Goal: Task Accomplishment & Management: Complete application form

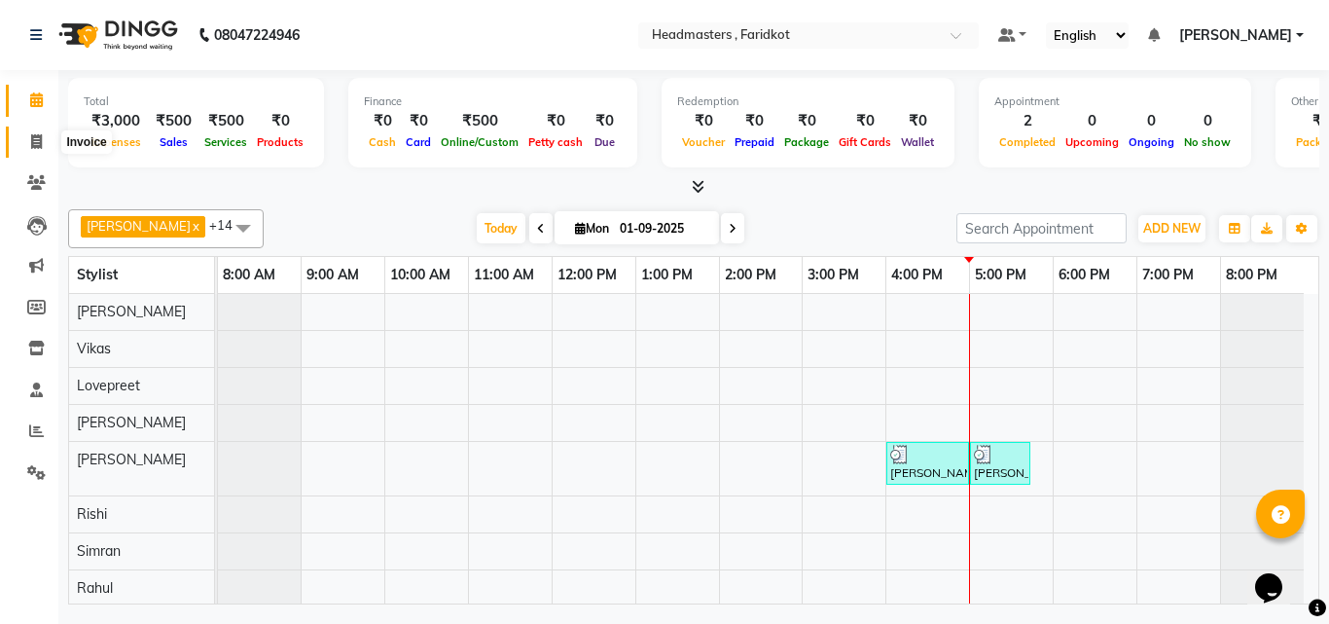
click at [18, 138] on link "Invoice" at bounding box center [29, 142] width 47 height 32
select select "service"
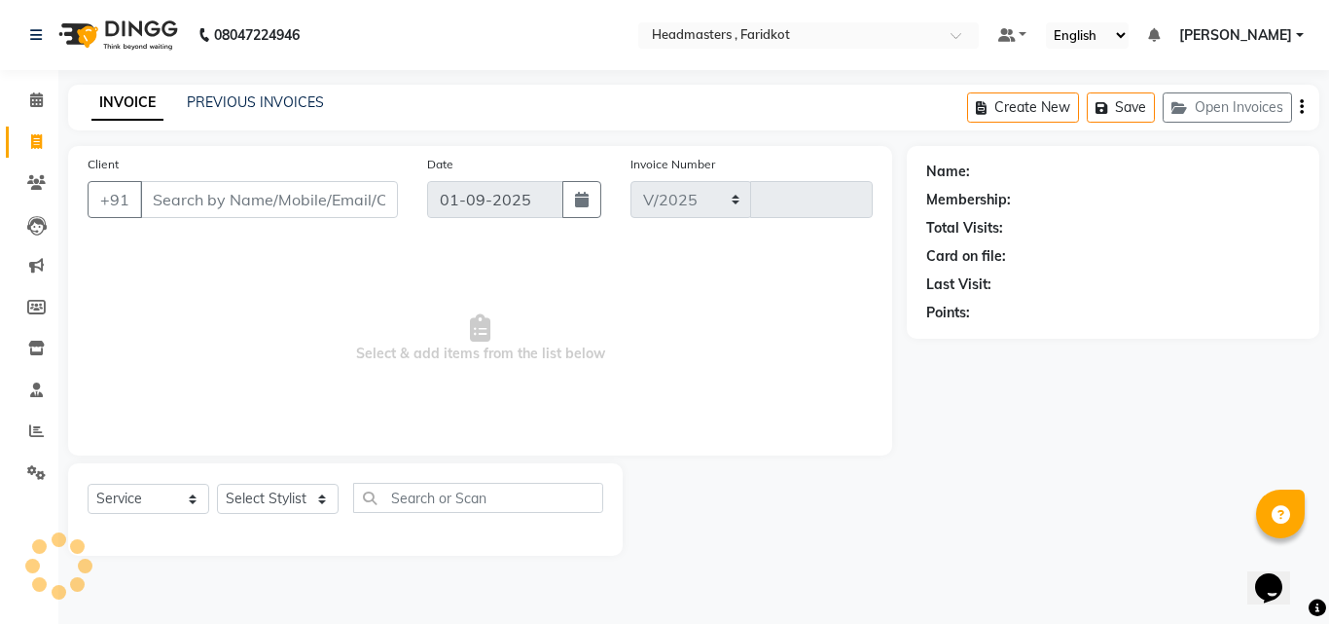
select select "7919"
type input "1118"
click at [35, 103] on icon at bounding box center [36, 99] width 13 height 15
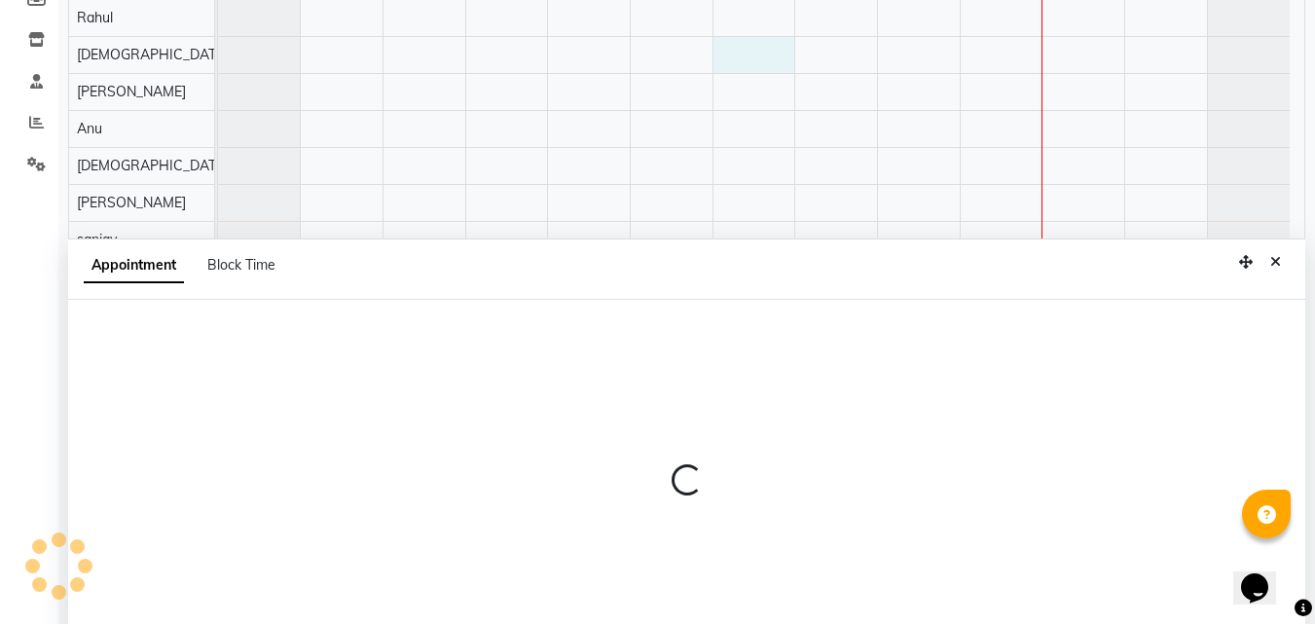
scroll to position [367, 0]
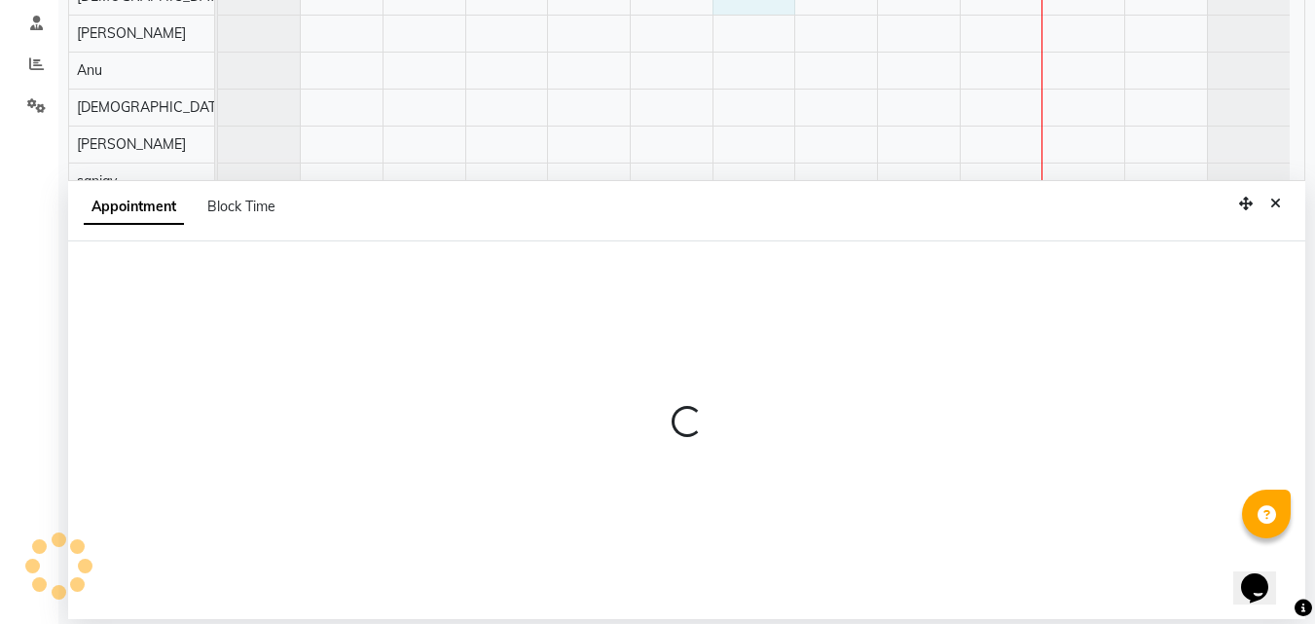
select select "76898"
select select "tentative"
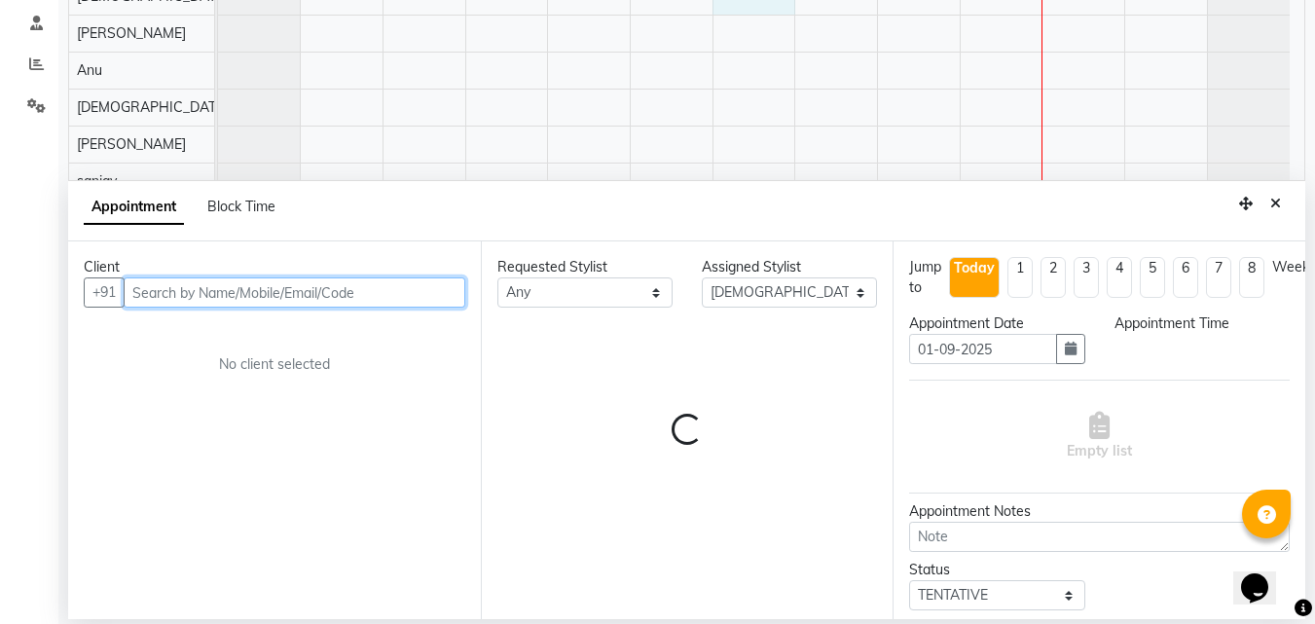
select select "840"
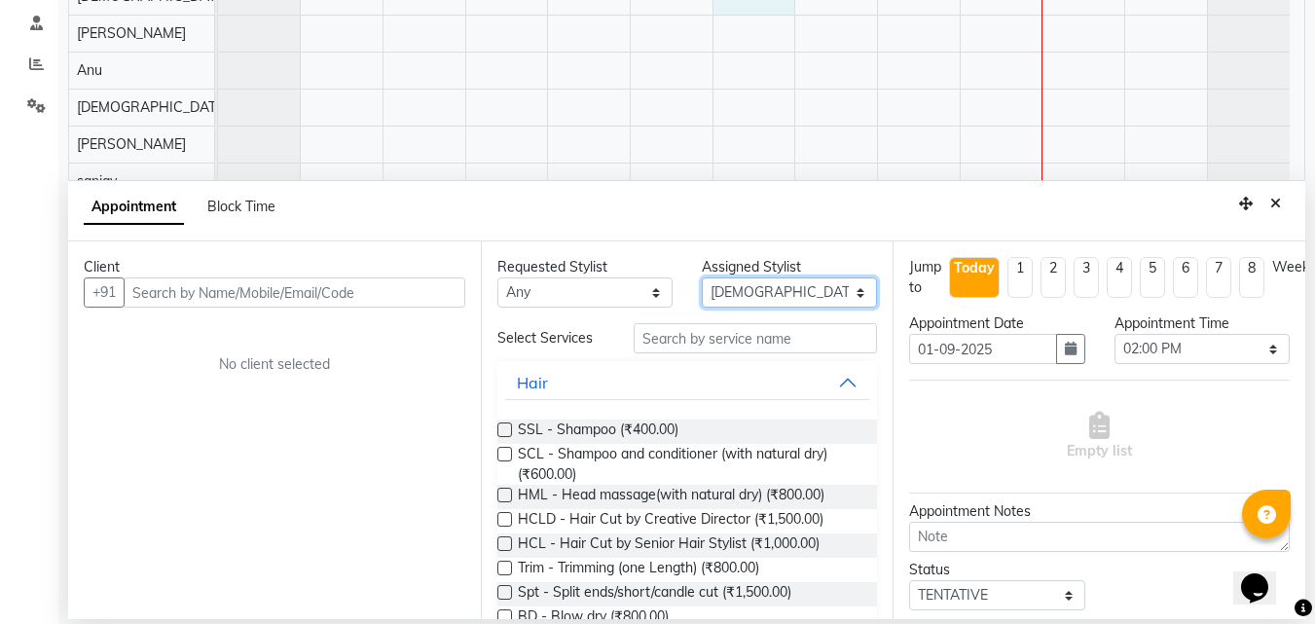
click at [790, 284] on select "Select [PERSON_NAME] [PERSON_NAME] [PERSON_NAME] [PERSON_NAME] [PERSON_NAME] [P…" at bounding box center [789, 292] width 175 height 30
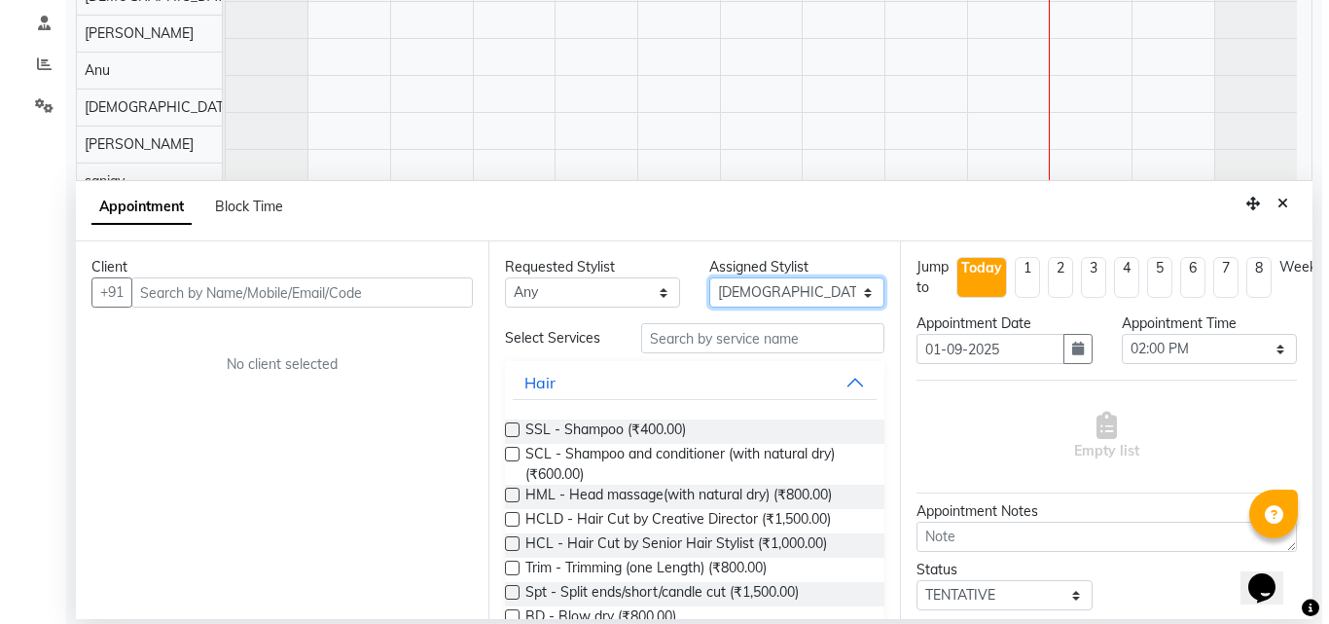
scroll to position [164, 0]
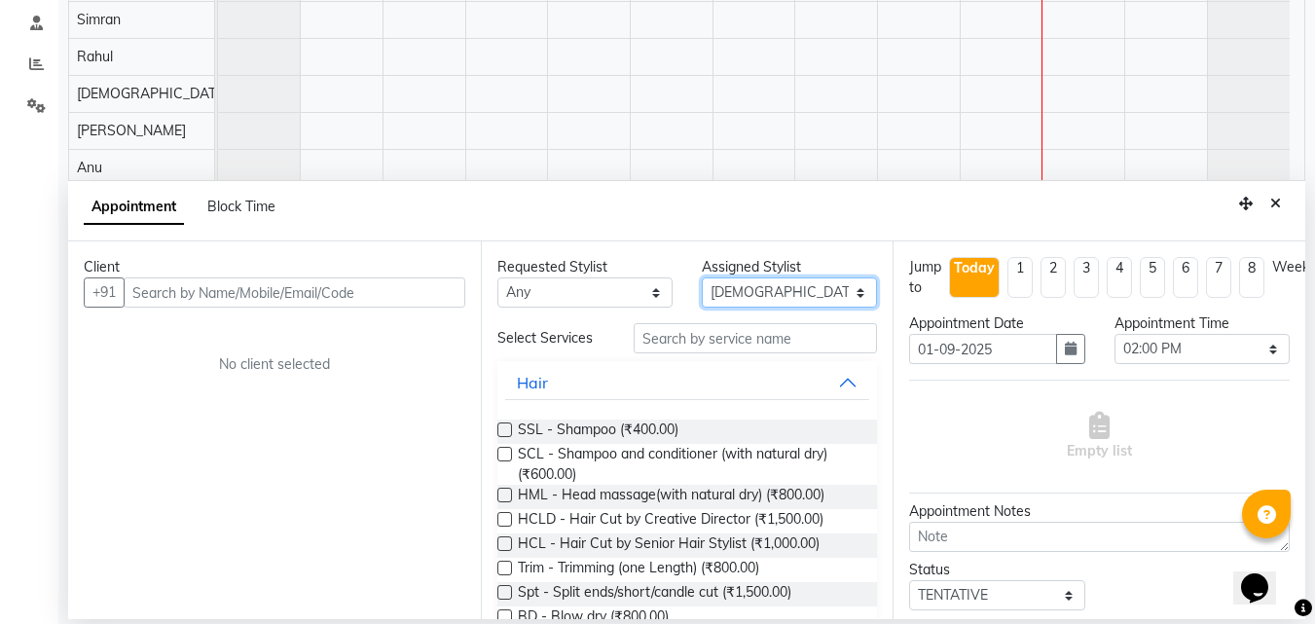
click at [825, 295] on select "Select [PERSON_NAME] [PERSON_NAME] [PERSON_NAME] [PERSON_NAME] [PERSON_NAME] [P…" at bounding box center [789, 292] width 175 height 30
select select "84198"
click at [702, 277] on select "Select [PERSON_NAME] [PERSON_NAME] [PERSON_NAME] [PERSON_NAME] [PERSON_NAME] [P…" at bounding box center [789, 292] width 175 height 30
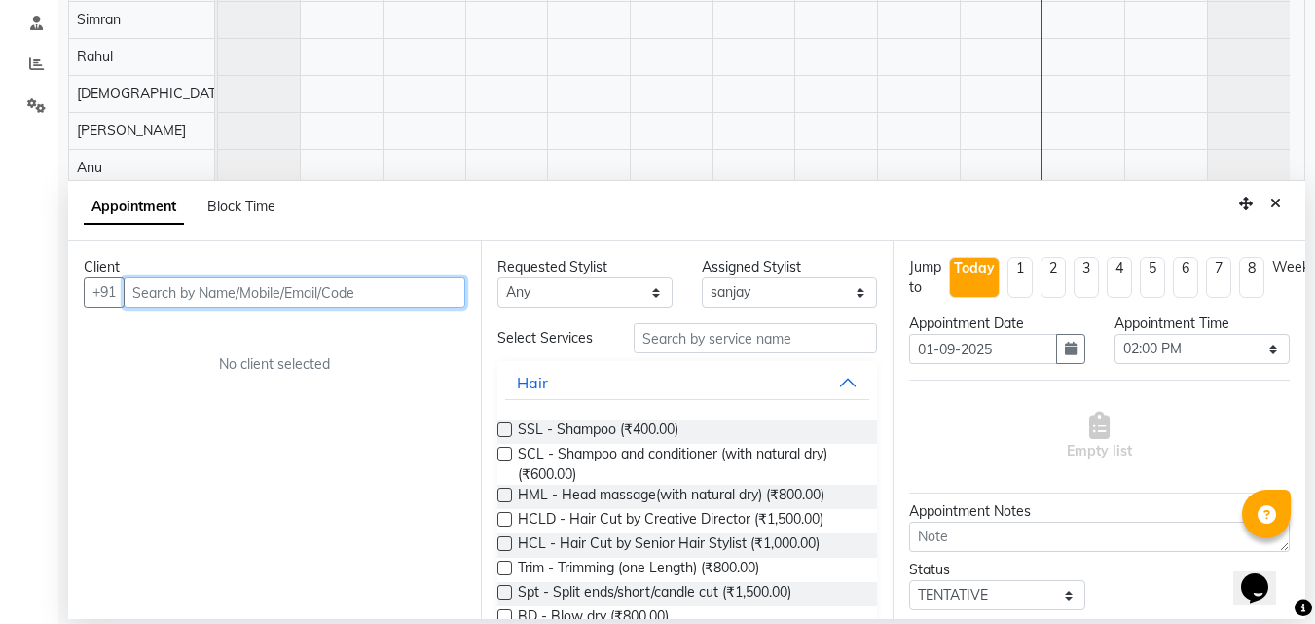
click at [246, 295] on input "text" at bounding box center [295, 292] width 342 height 30
type input "9888188044"
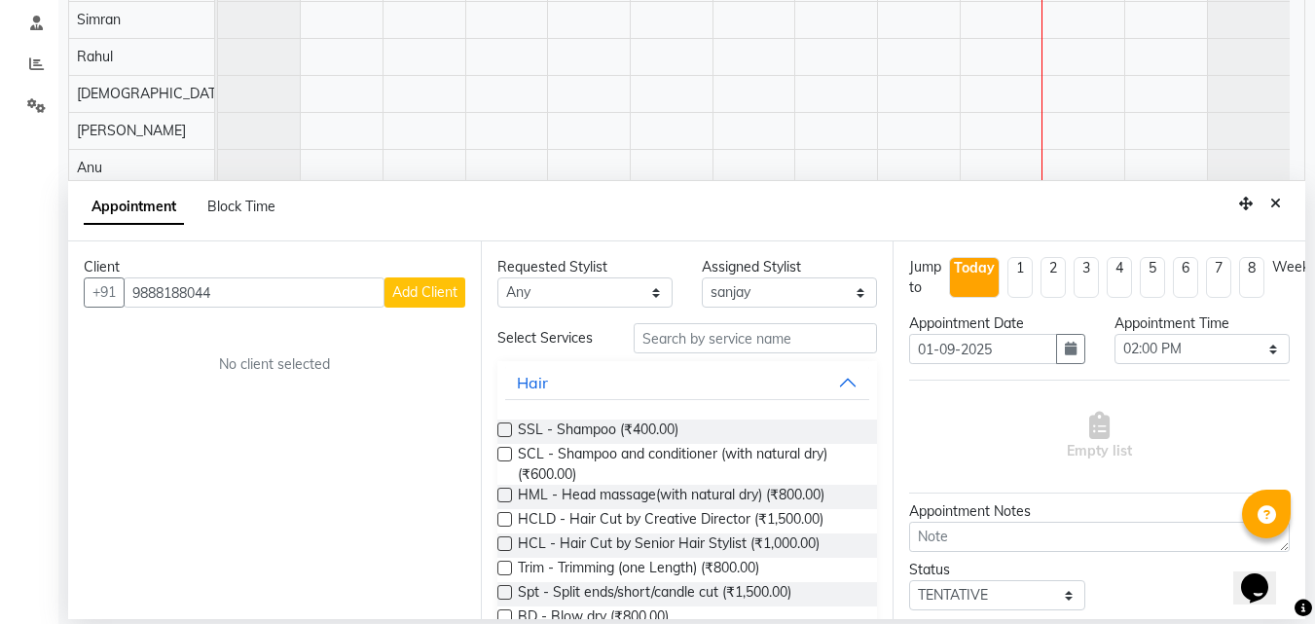
click at [438, 287] on span "Add Client" at bounding box center [424, 292] width 65 height 18
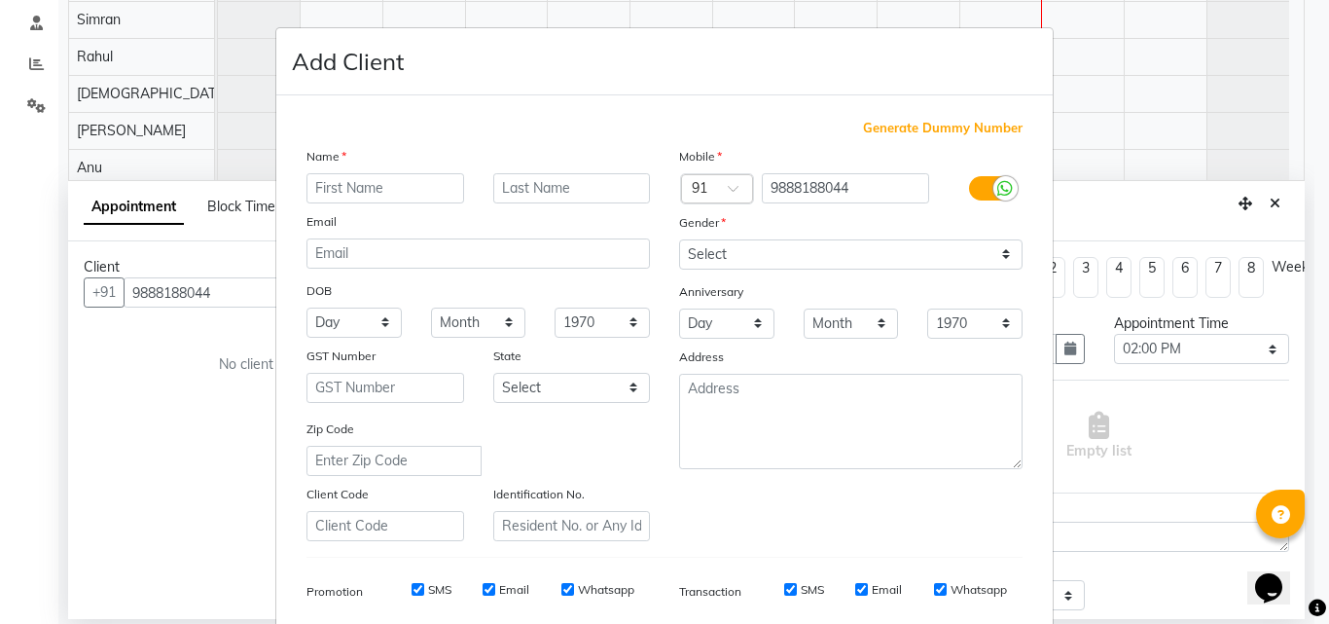
click at [362, 193] on input "text" at bounding box center [385, 188] width 158 height 30
type input "Payal"
click at [553, 181] on input "text" at bounding box center [572, 188] width 158 height 30
type input "[DEMOGRAPHIC_DATA]"
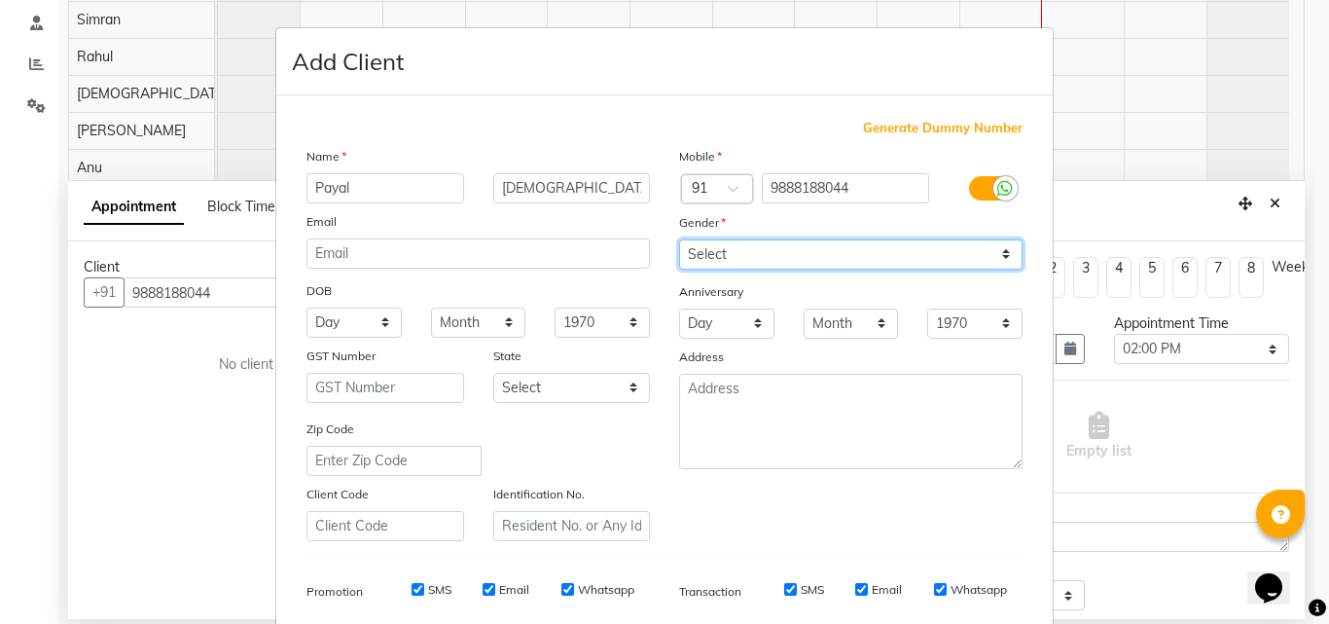
click at [900, 264] on select "Select [DEMOGRAPHIC_DATA] [DEMOGRAPHIC_DATA] Other Prefer Not To Say" at bounding box center [850, 254] width 343 height 30
click at [867, 253] on select "Select [DEMOGRAPHIC_DATA] [DEMOGRAPHIC_DATA] Other Prefer Not To Say" at bounding box center [850, 254] width 343 height 30
select select "[DEMOGRAPHIC_DATA]"
click at [679, 239] on select "Select [DEMOGRAPHIC_DATA] [DEMOGRAPHIC_DATA] Other Prefer Not To Say" at bounding box center [850, 254] width 343 height 30
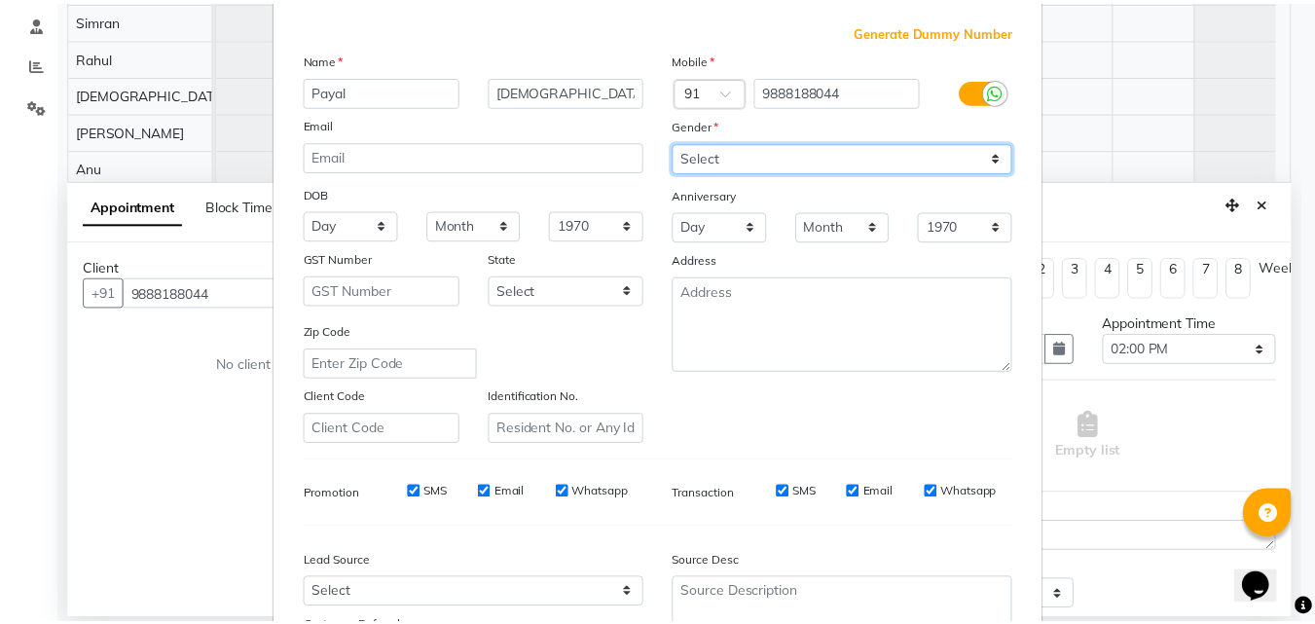
scroll to position [274, 0]
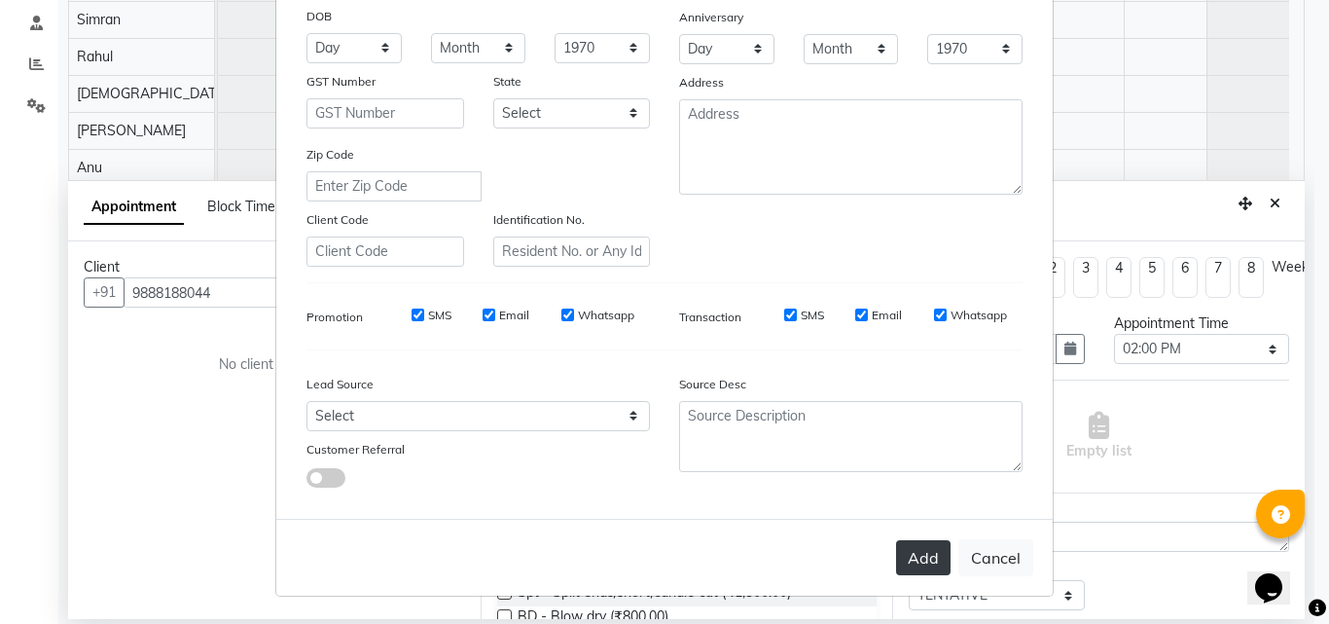
click at [942, 564] on button "Add" at bounding box center [923, 557] width 54 height 35
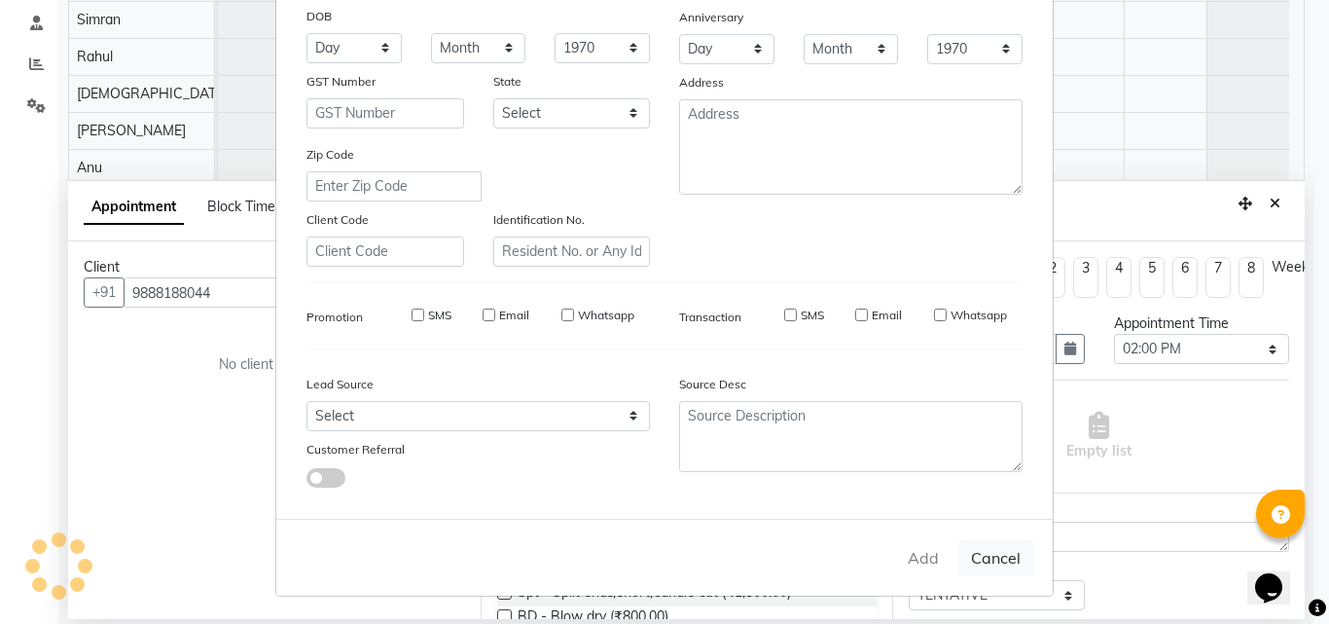
select select
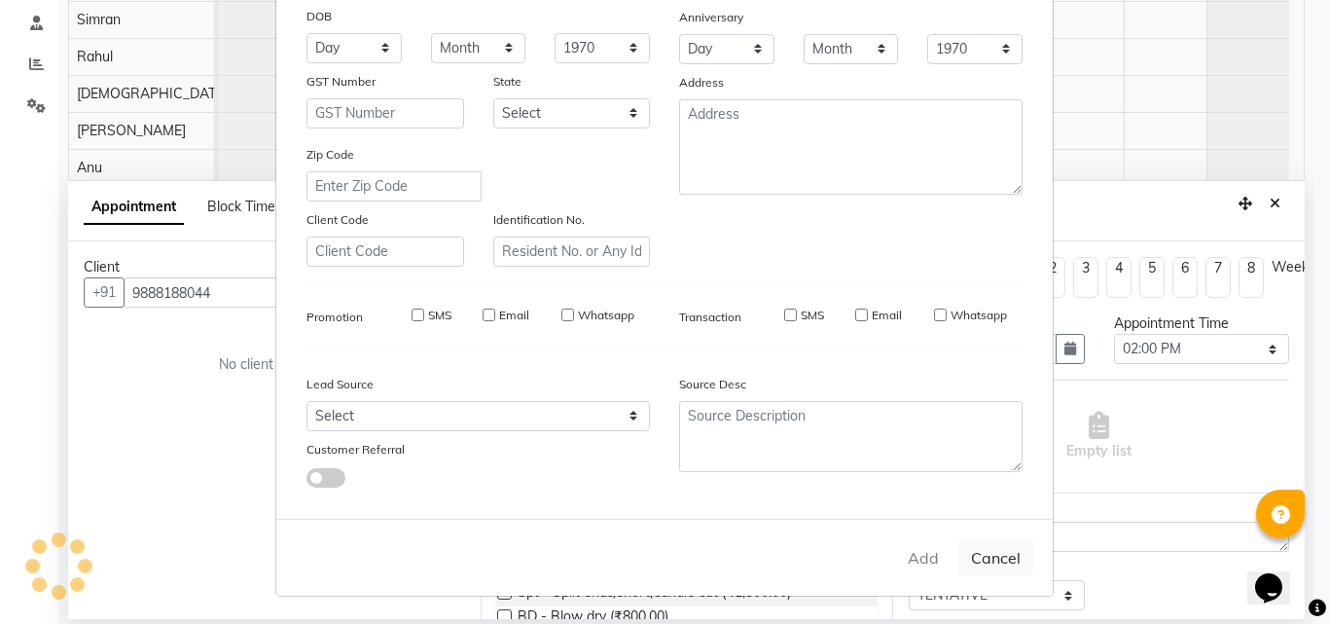
select select
checkbox input "false"
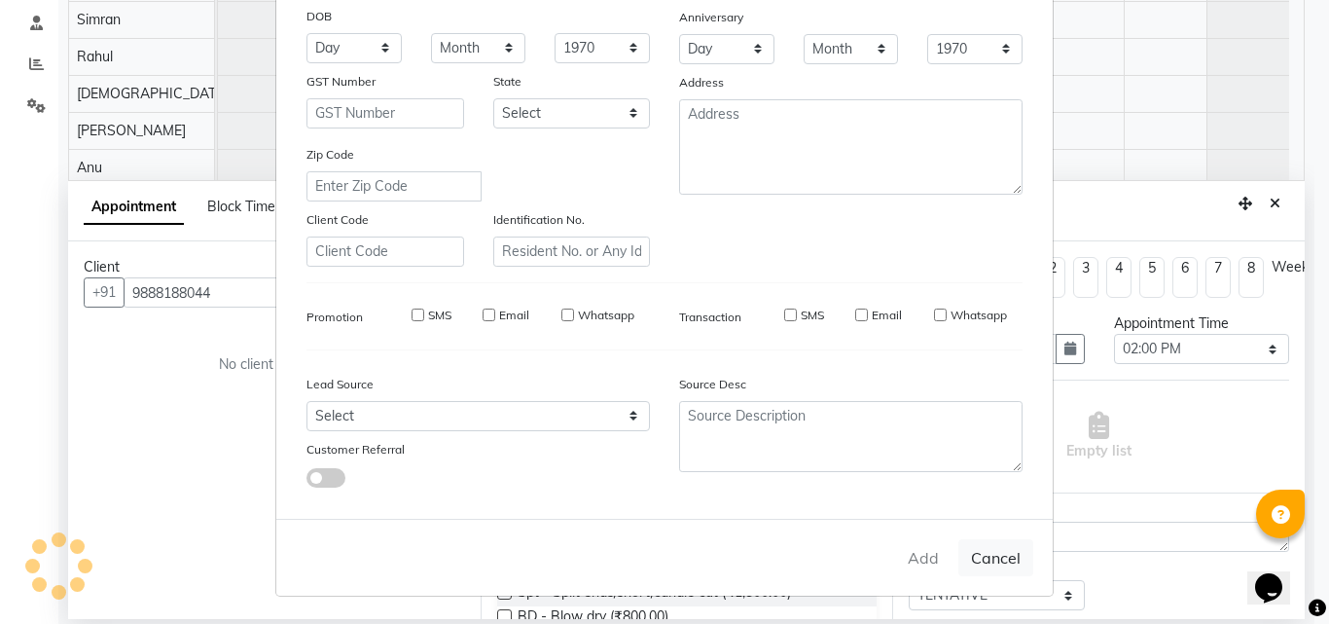
checkbox input "false"
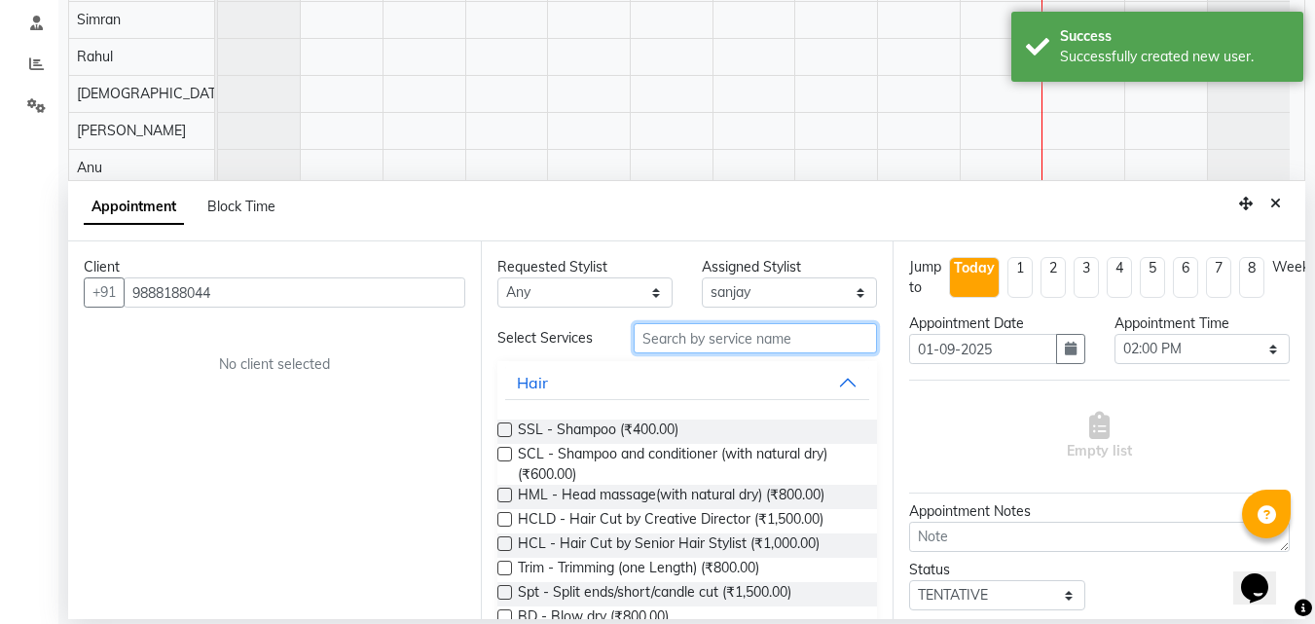
click at [732, 348] on input "text" at bounding box center [754, 338] width 243 height 30
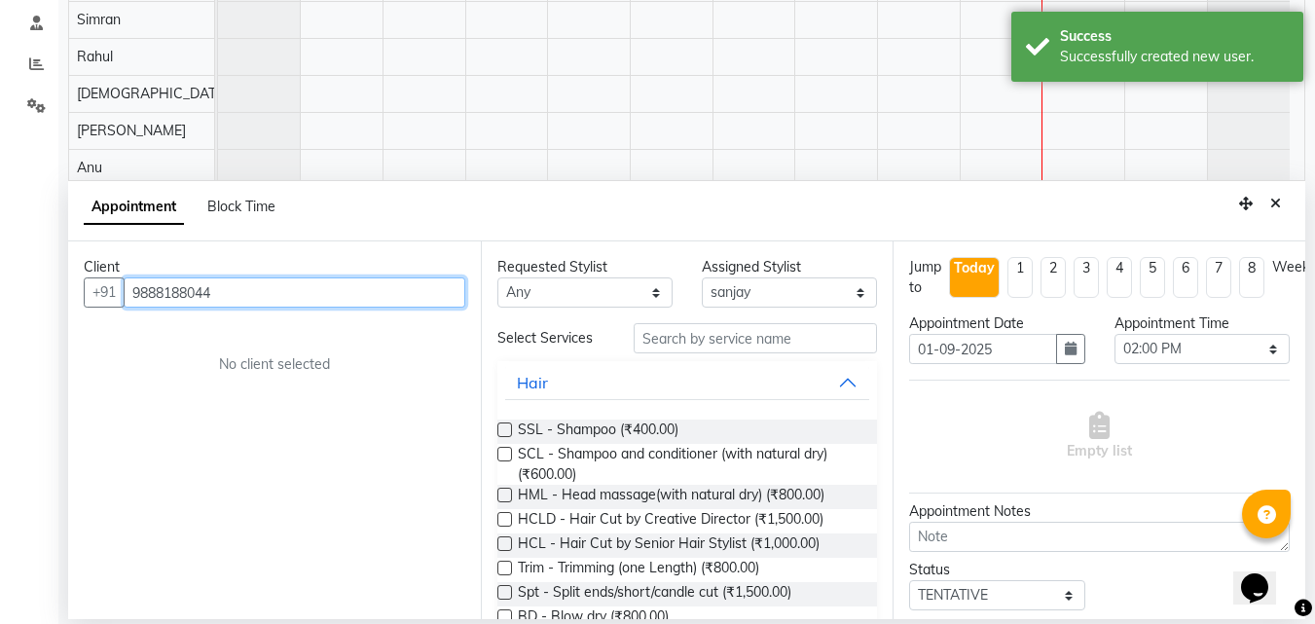
click at [351, 282] on input "9888188044" at bounding box center [295, 292] width 342 height 30
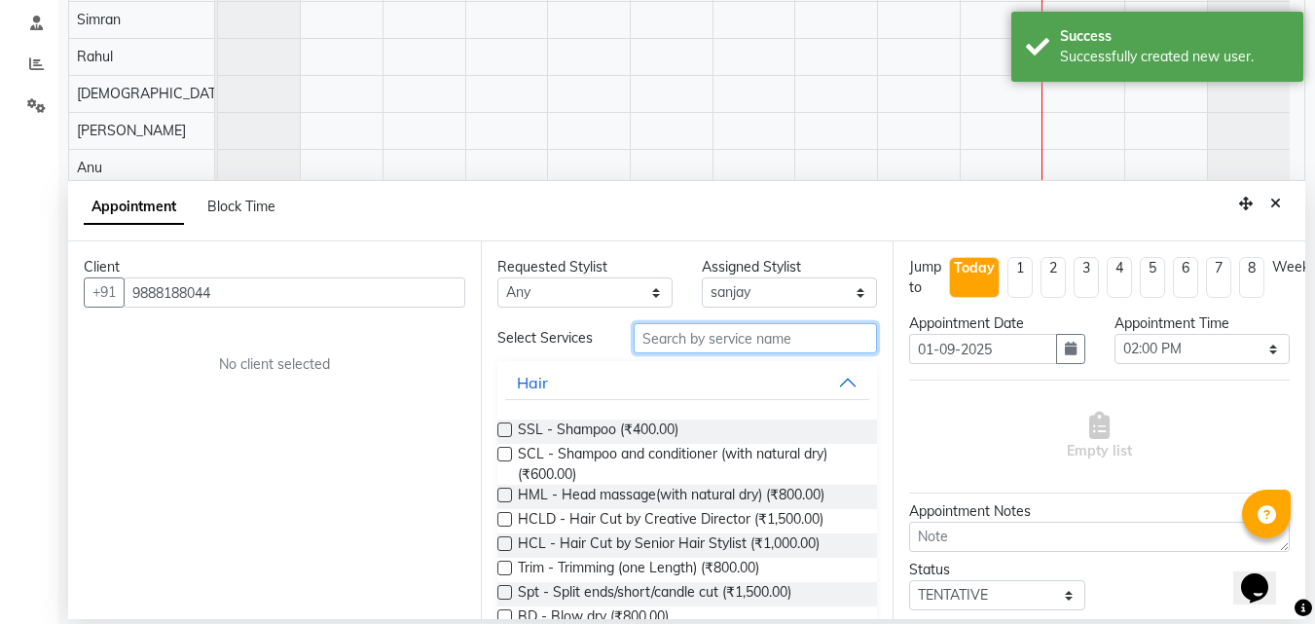
click at [747, 347] on input "text" at bounding box center [754, 338] width 243 height 30
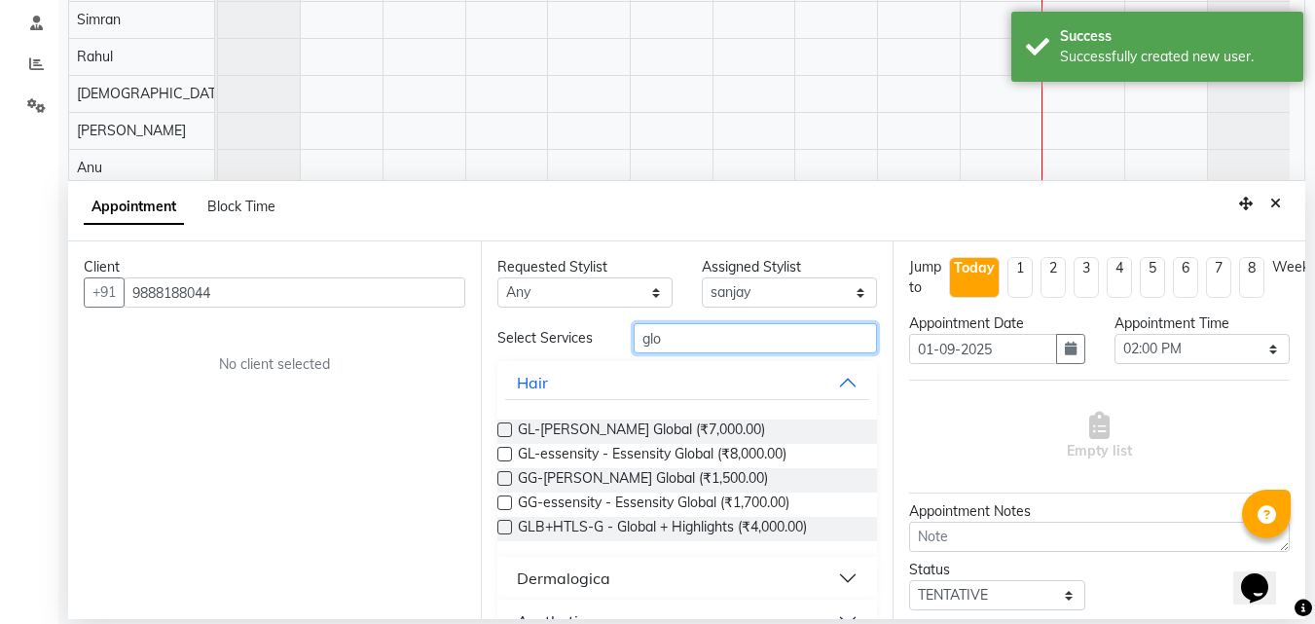
type input "glo"
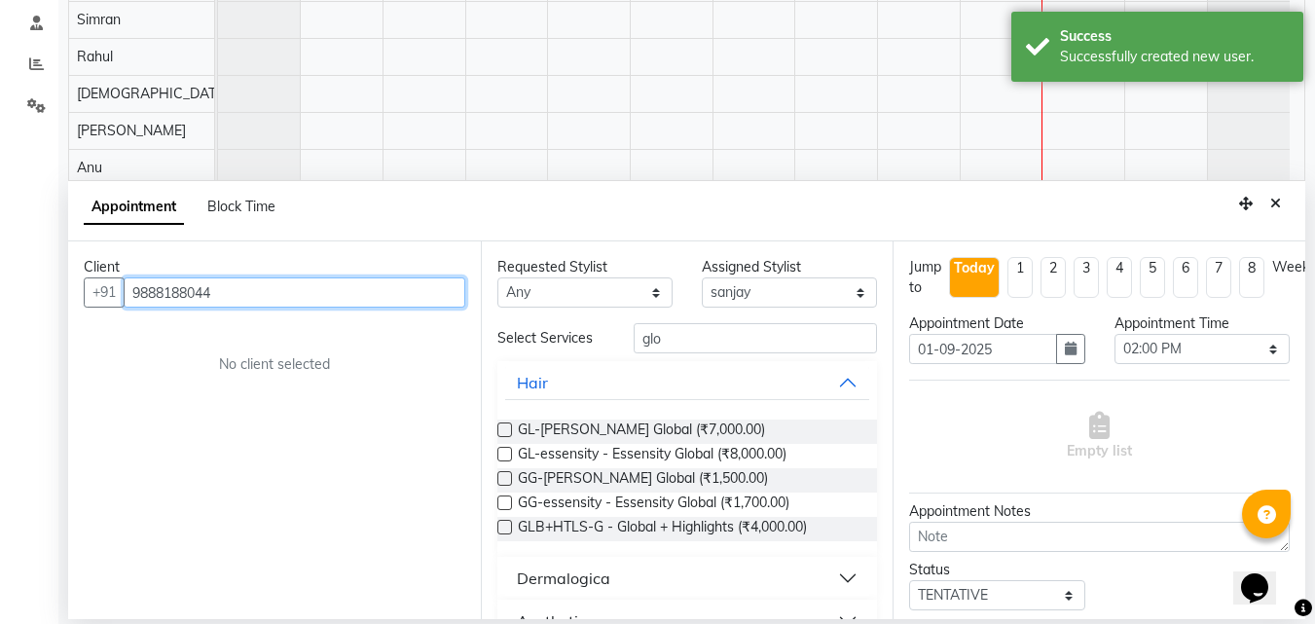
click at [324, 285] on input "9888188044" at bounding box center [295, 292] width 342 height 30
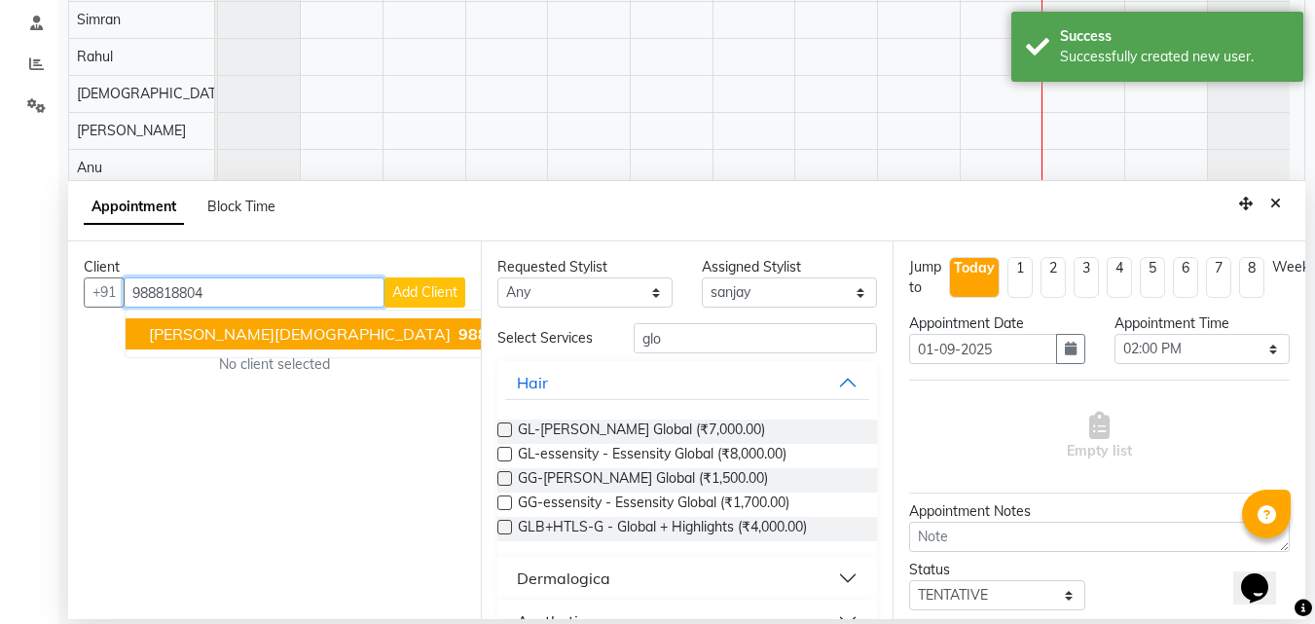
click at [454, 335] on ngb-highlight "988818804 4" at bounding box center [504, 333] width 101 height 19
type input "9888188044"
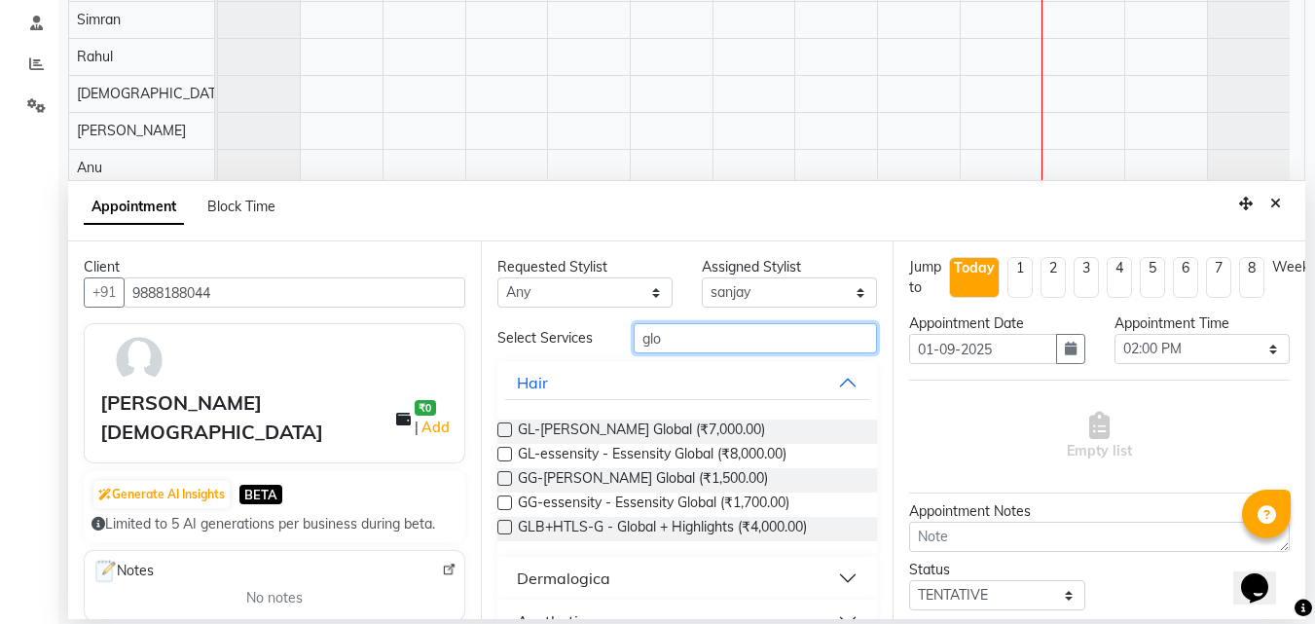
click at [715, 342] on input "glo" at bounding box center [754, 338] width 243 height 30
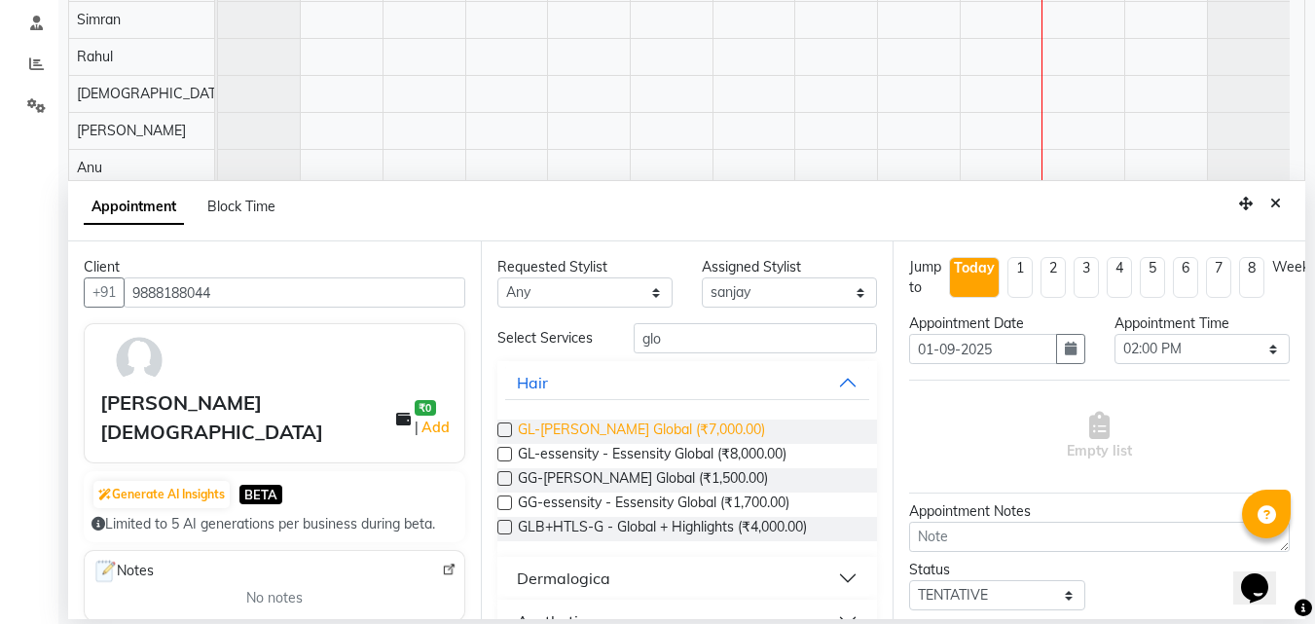
click at [670, 440] on span "GL-[PERSON_NAME] Global (₹7,000.00)" at bounding box center [641, 431] width 247 height 24
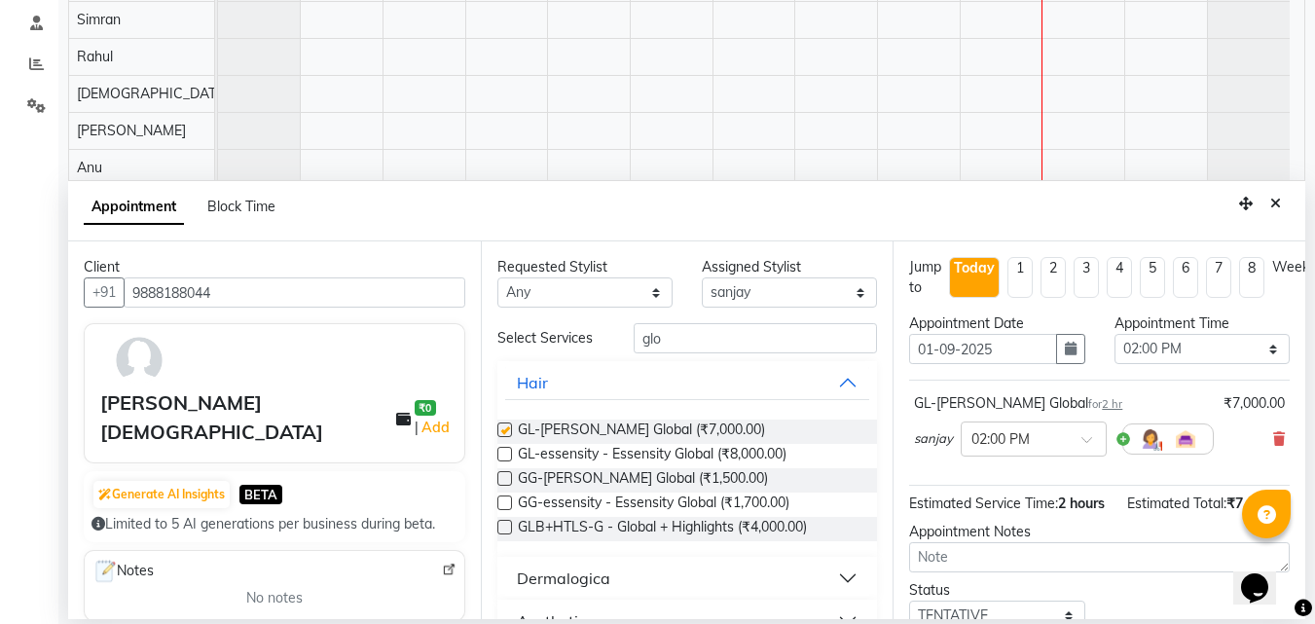
checkbox input "false"
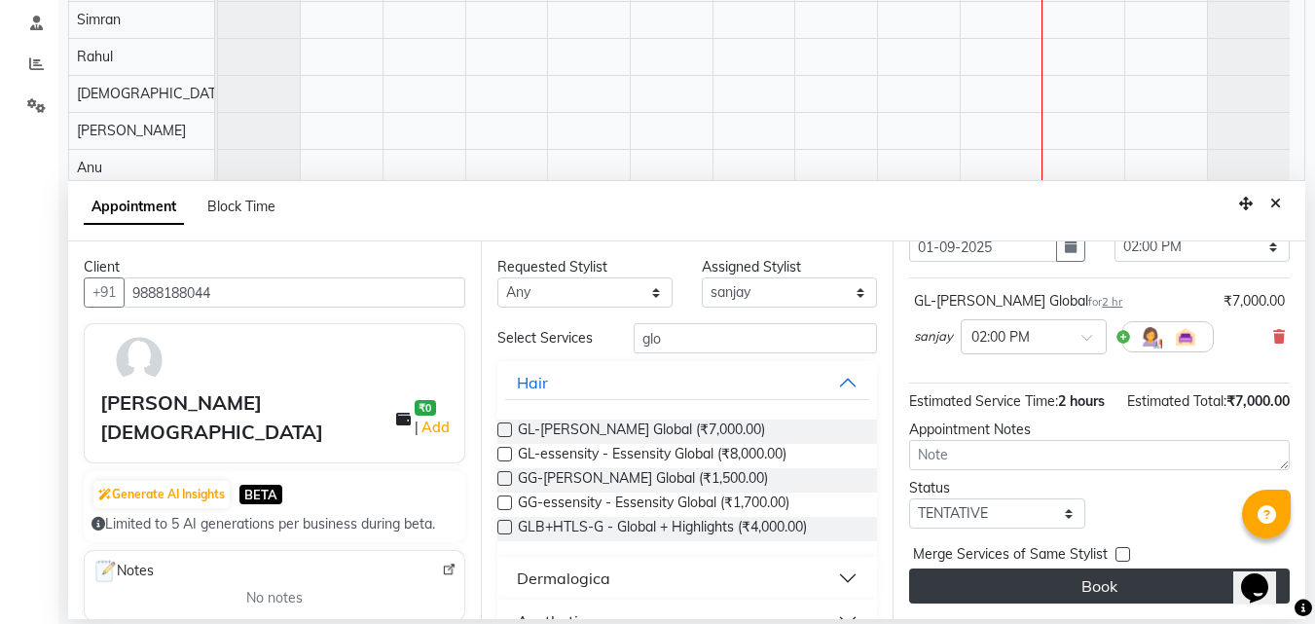
click at [1018, 568] on button "Book" at bounding box center [1099, 585] width 380 height 35
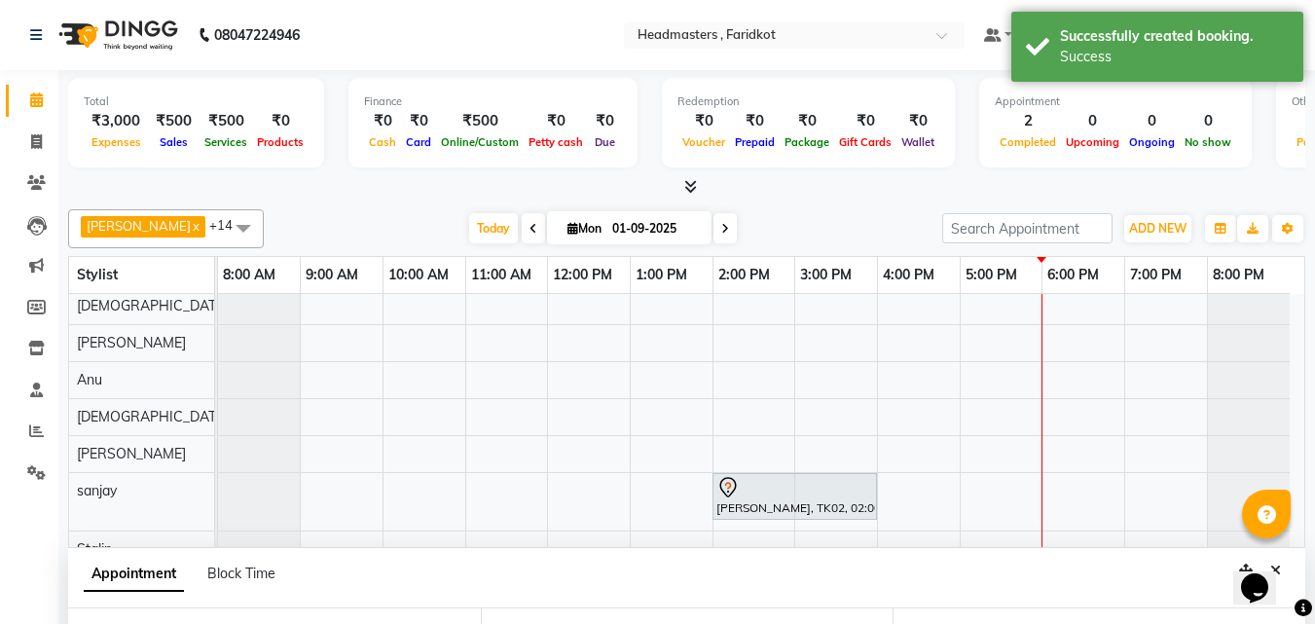
scroll to position [340, 0]
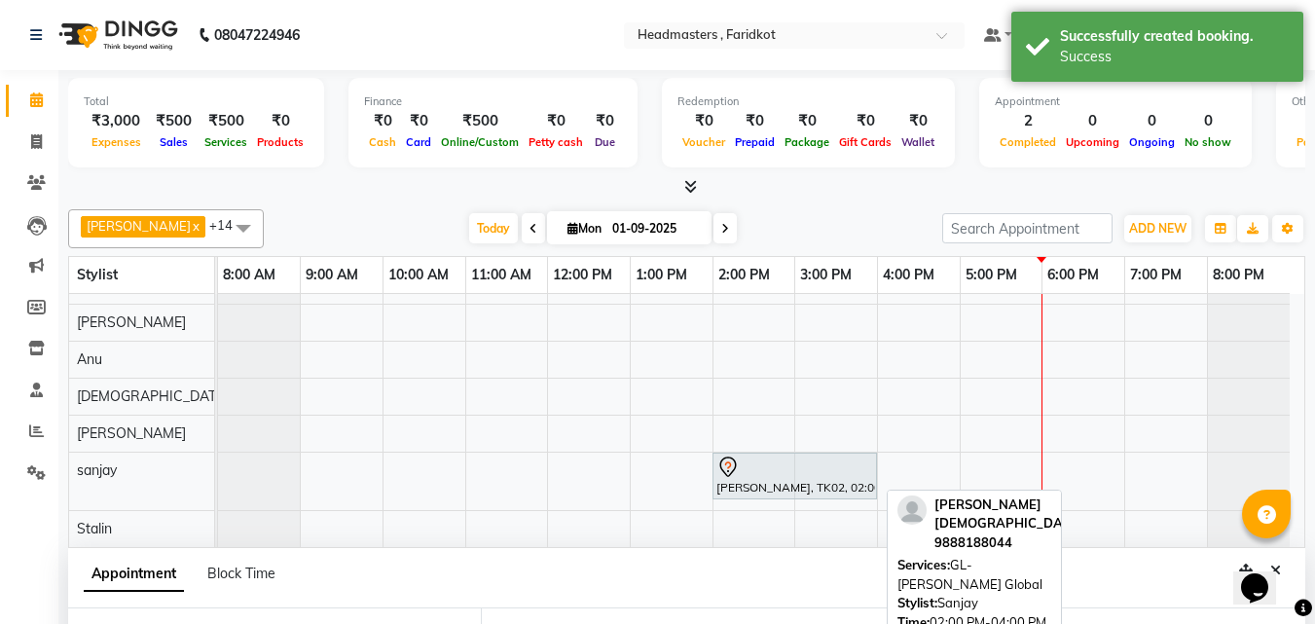
click at [743, 478] on div "[PERSON_NAME], TK02, 02:00 PM-04:00 PM, GL-[PERSON_NAME] Global" at bounding box center [794, 475] width 161 height 41
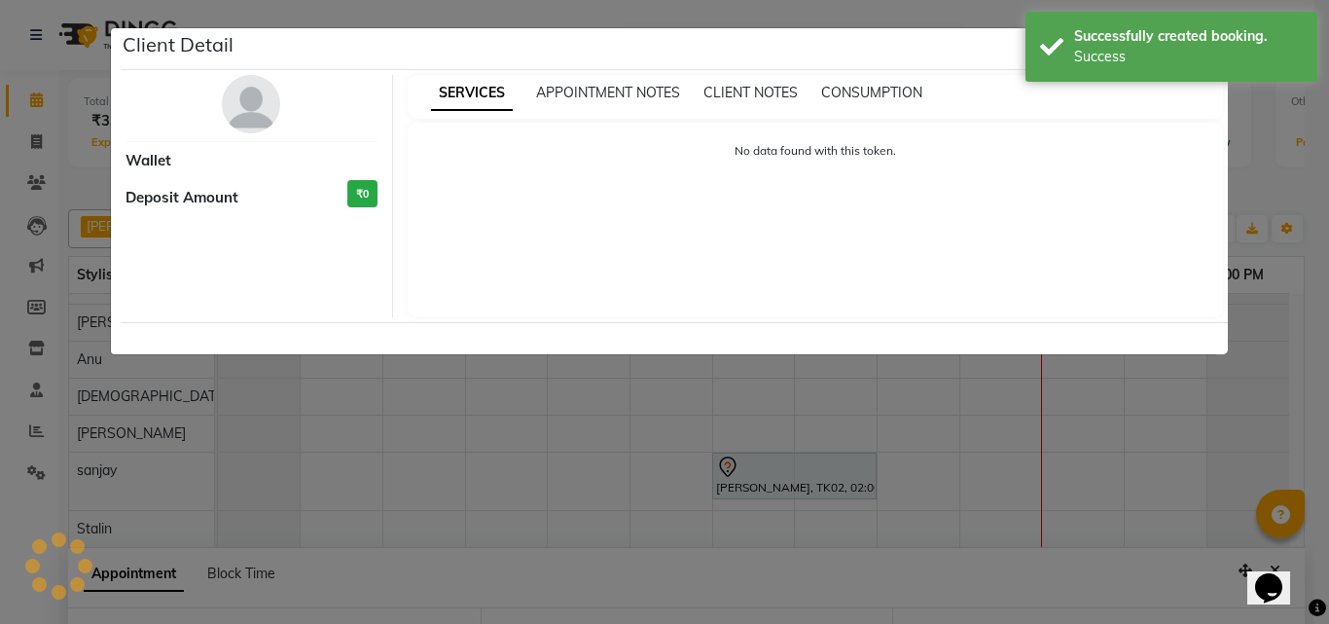
select select "7"
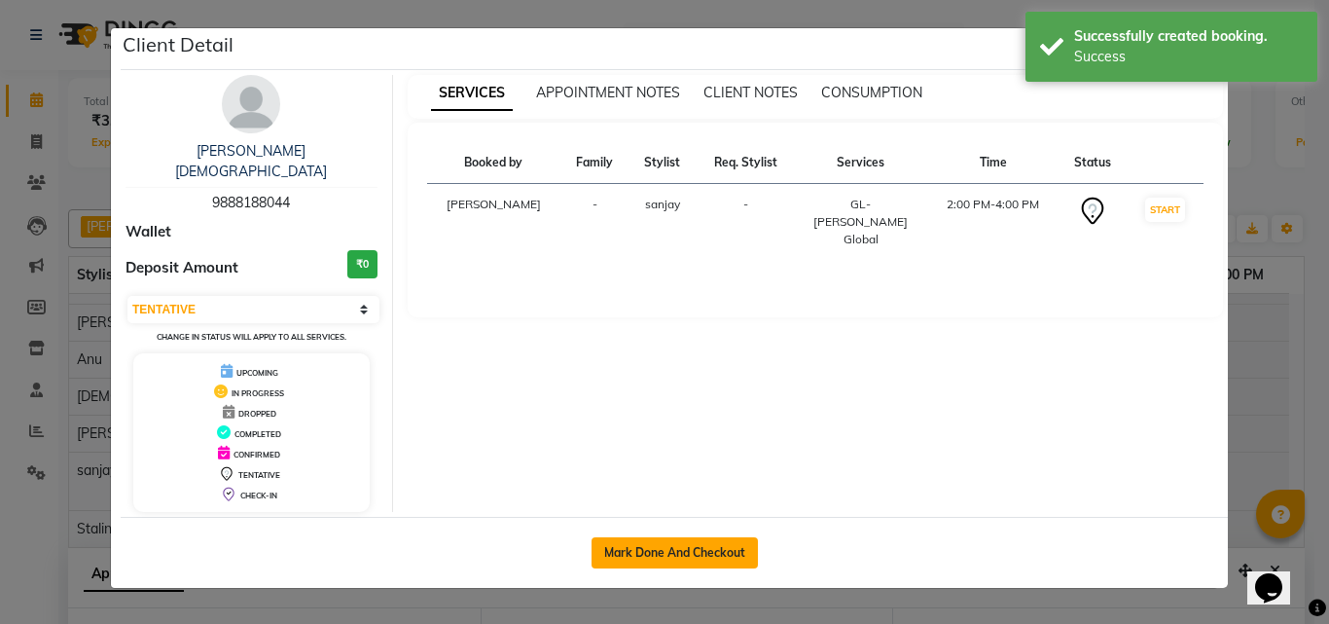
click at [727, 537] on button "Mark Done And Checkout" at bounding box center [675, 552] width 166 height 31
select select "service"
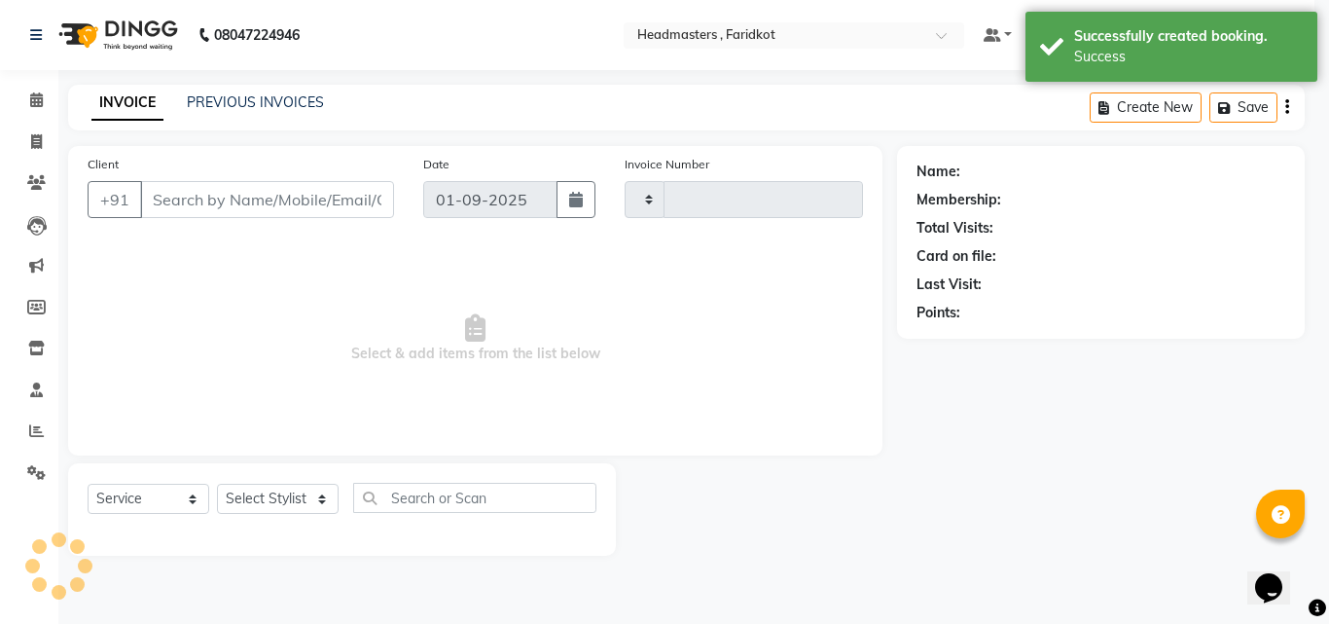
type input "1118"
select select "7919"
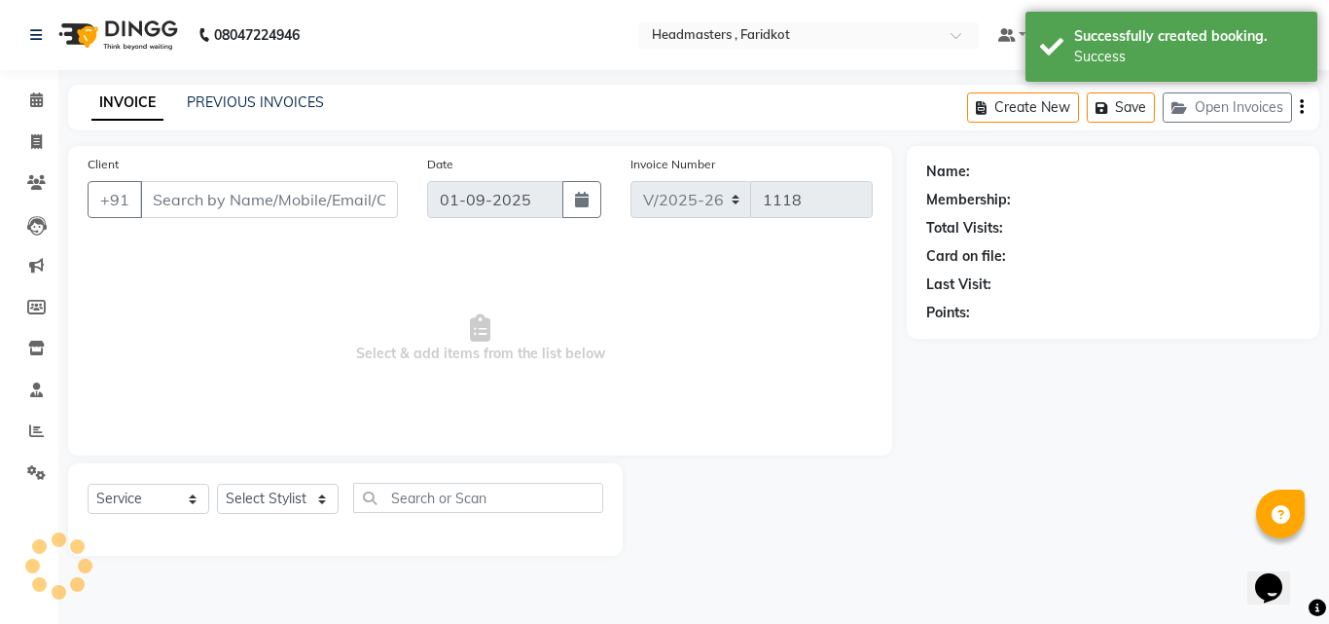
type input "9888188044"
select select "84198"
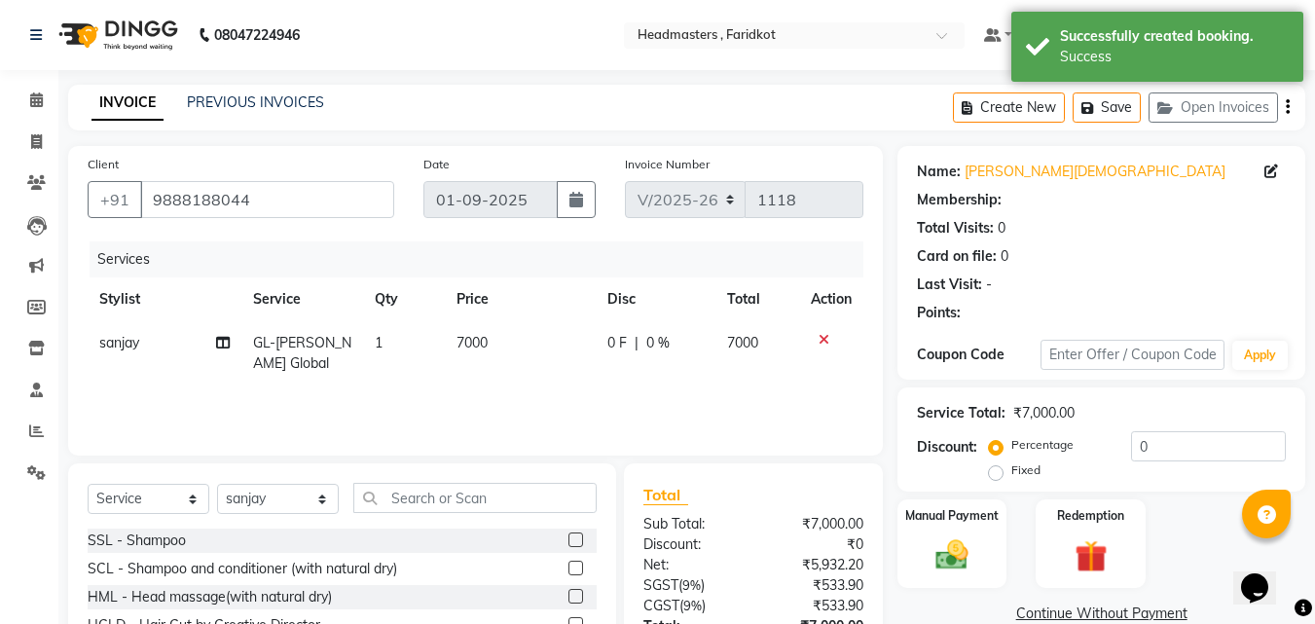
scroll to position [156, 0]
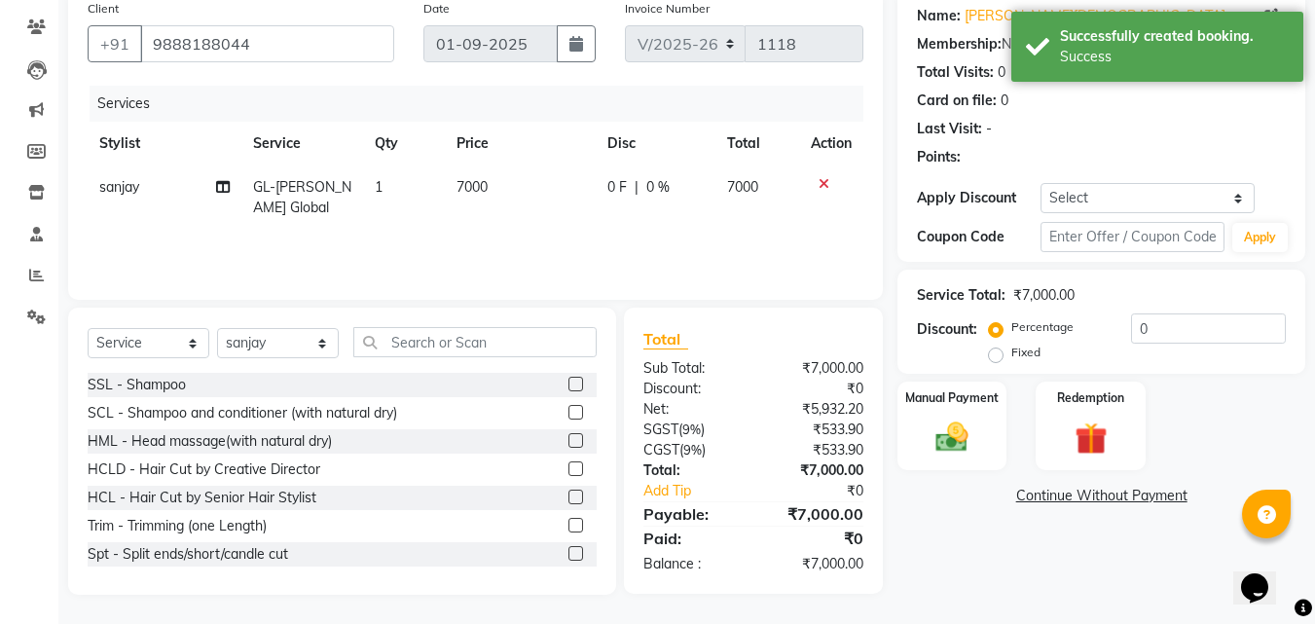
click at [1207, 296] on div "Service Total: ₹7,000.00" at bounding box center [1101, 295] width 369 height 20
click at [1197, 316] on input "0" at bounding box center [1208, 328] width 155 height 30
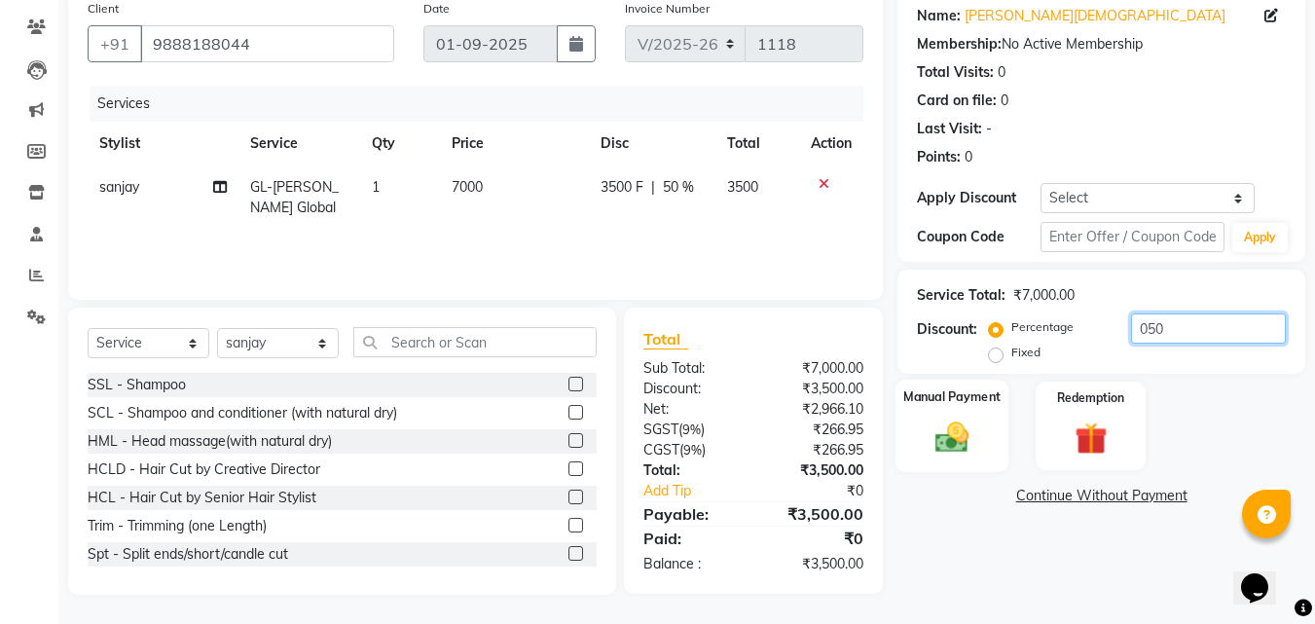
type input "050"
click at [951, 446] on img at bounding box center [951, 436] width 54 height 39
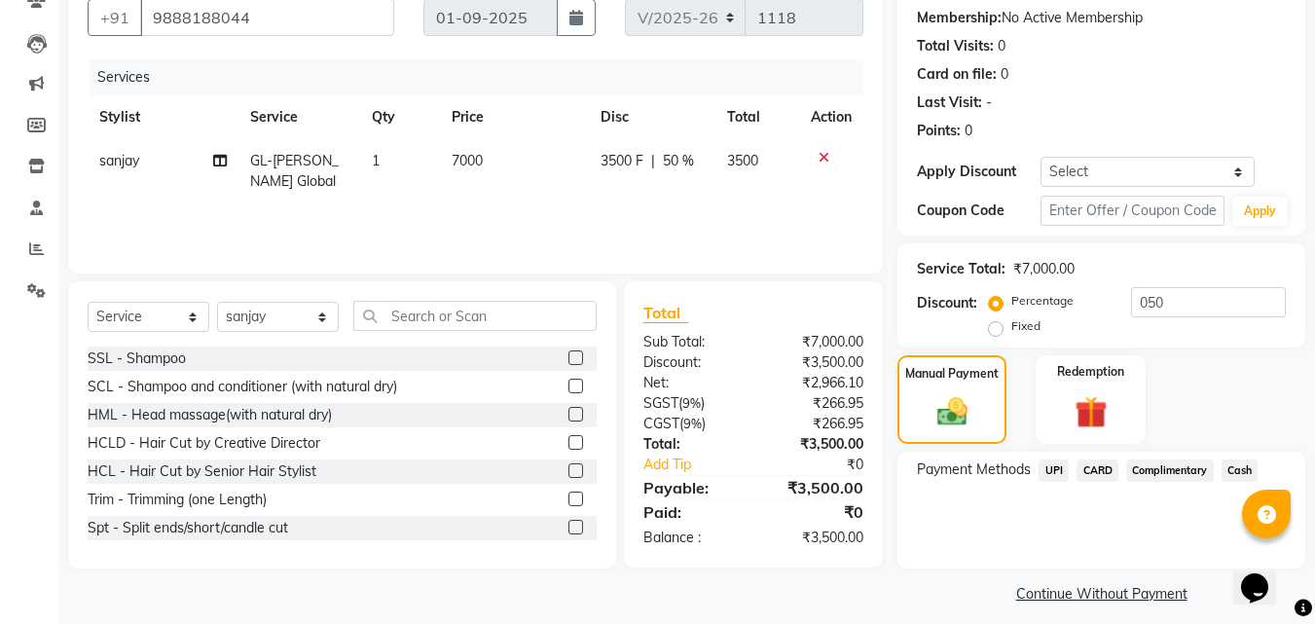
scroll to position [196, 0]
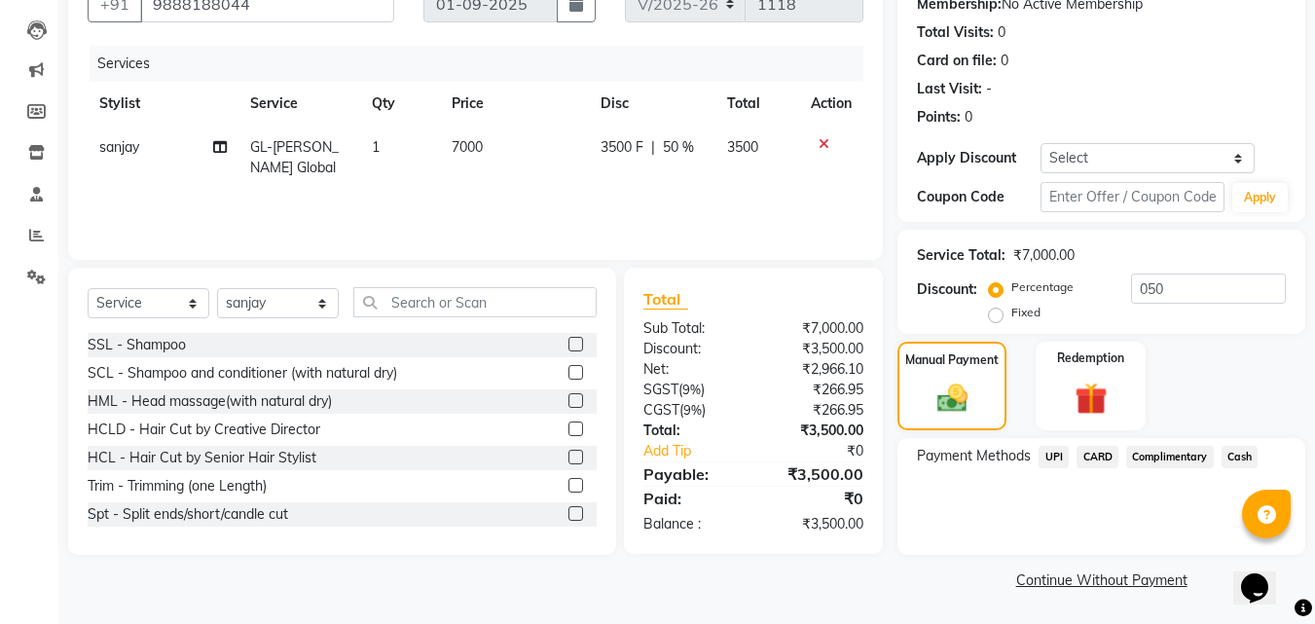
click at [1052, 447] on span "UPI" at bounding box center [1053, 457] width 30 height 22
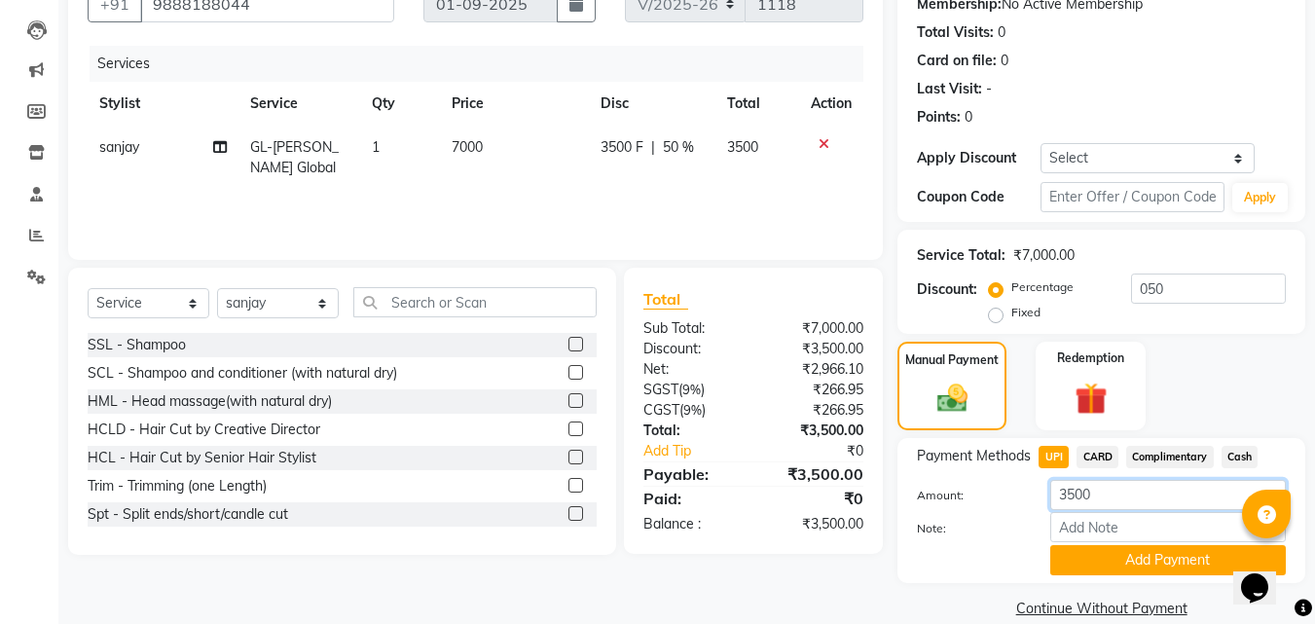
drag, startPoint x: 1092, startPoint y: 503, endPoint x: 1038, endPoint y: 493, distance: 54.4
click at [1038, 493] on div "3500" at bounding box center [1167, 495] width 265 height 30
click at [1242, 457] on span "Cash" at bounding box center [1239, 457] width 37 height 22
type input "3500"
drag, startPoint x: 1109, startPoint y: 500, endPoint x: 1027, endPoint y: 500, distance: 81.7
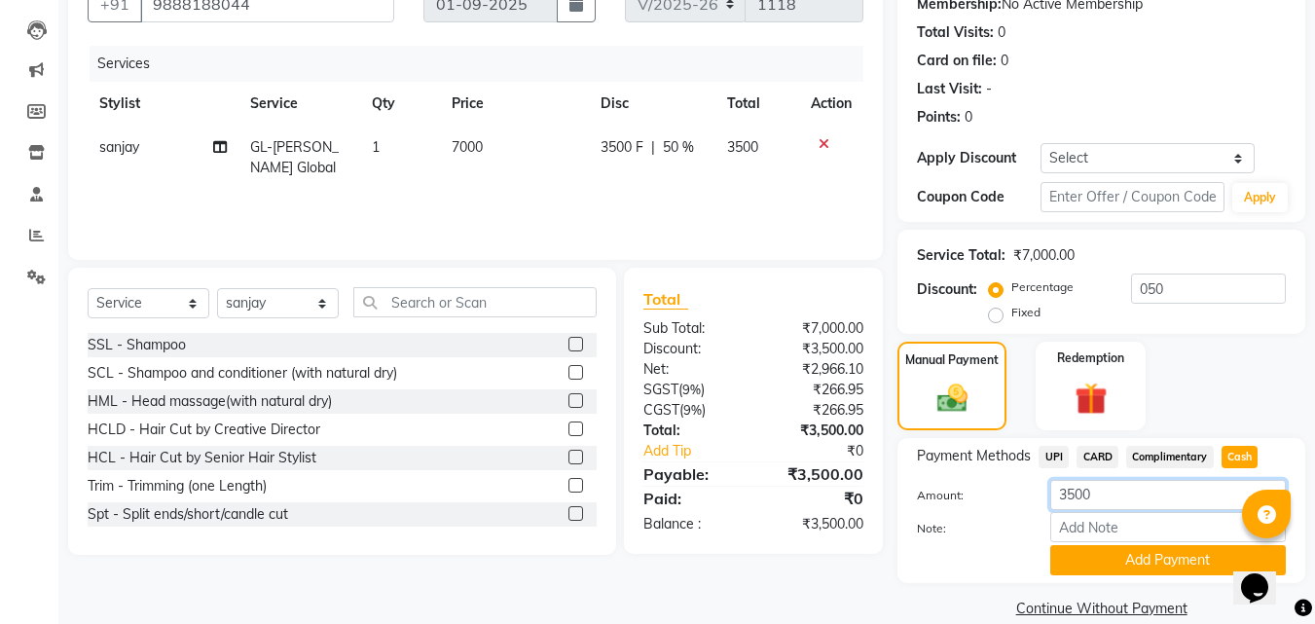
click at [1027, 500] on div "Amount: 3500" at bounding box center [1101, 496] width 398 height 33
type input "3000"
click at [1138, 565] on button "Add Payment" at bounding box center [1167, 560] width 235 height 30
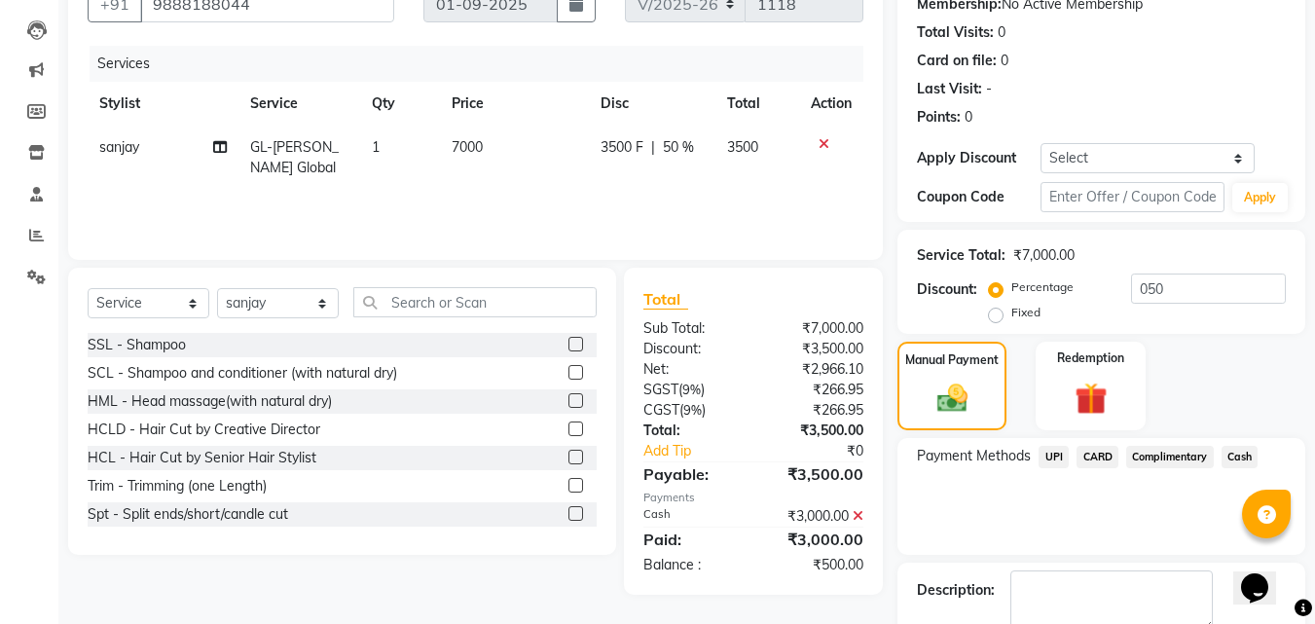
click at [1052, 461] on span "UPI" at bounding box center [1053, 457] width 30 height 22
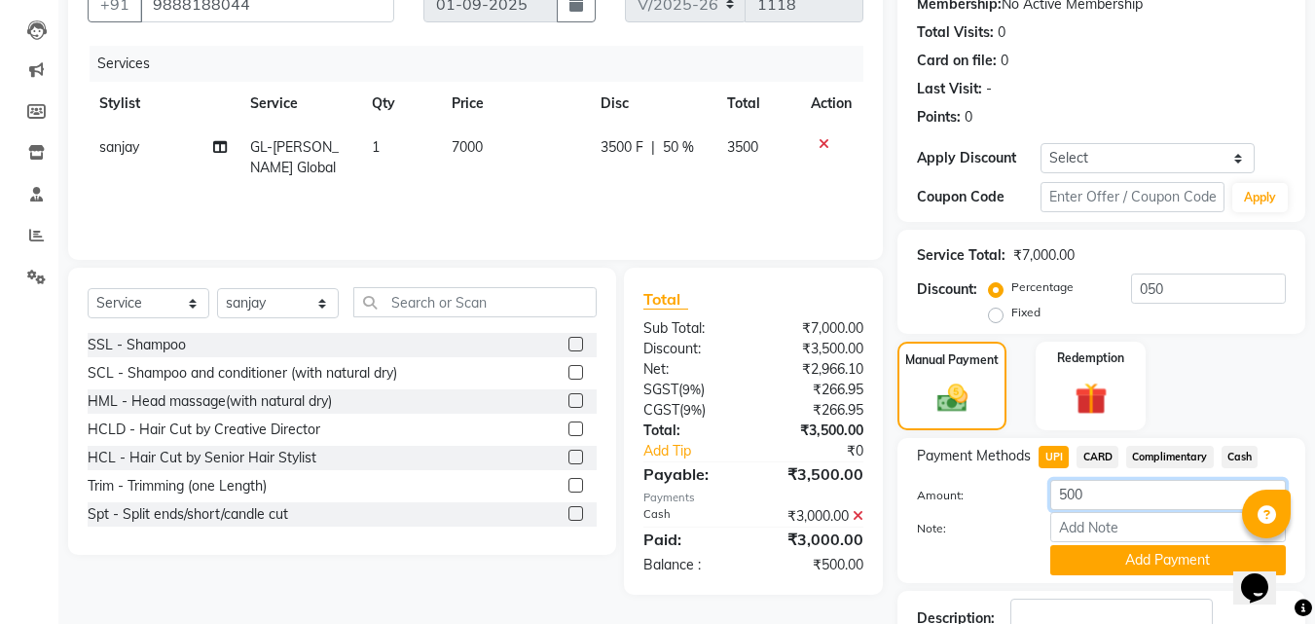
drag, startPoint x: 1096, startPoint y: 500, endPoint x: 1043, endPoint y: 503, distance: 52.6
click at [1043, 503] on div "500" at bounding box center [1167, 495] width 265 height 30
type input "200"
click at [1115, 554] on button "Add Payment" at bounding box center [1167, 560] width 235 height 30
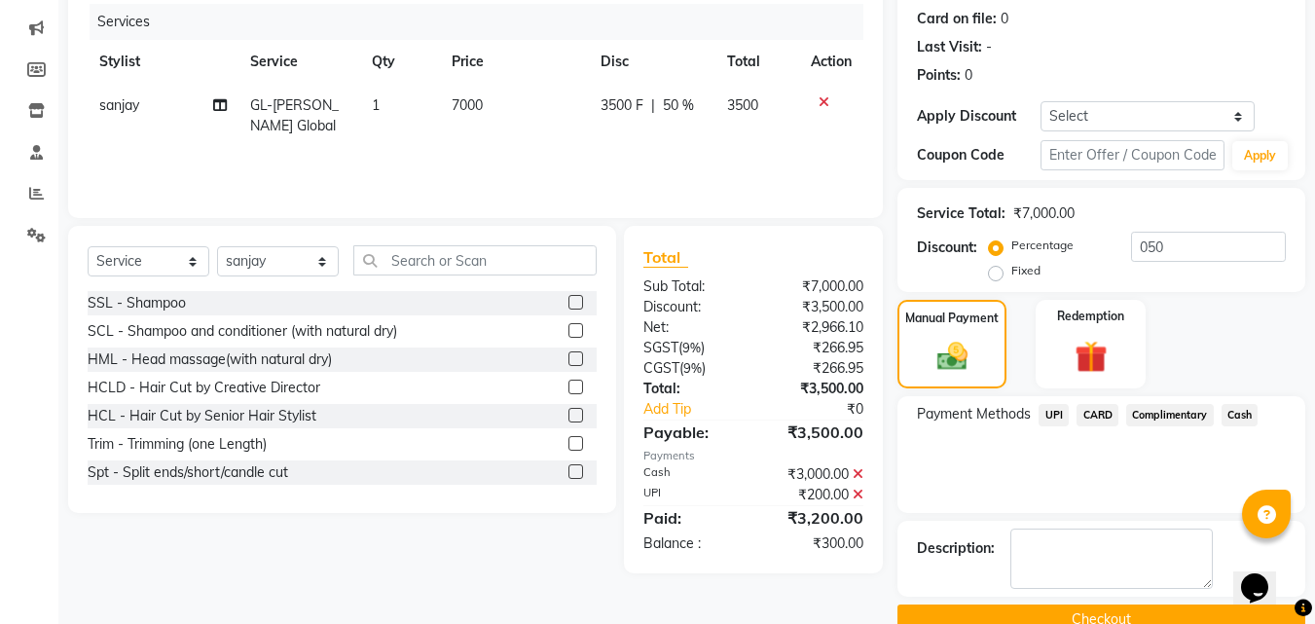
scroll to position [277, 0]
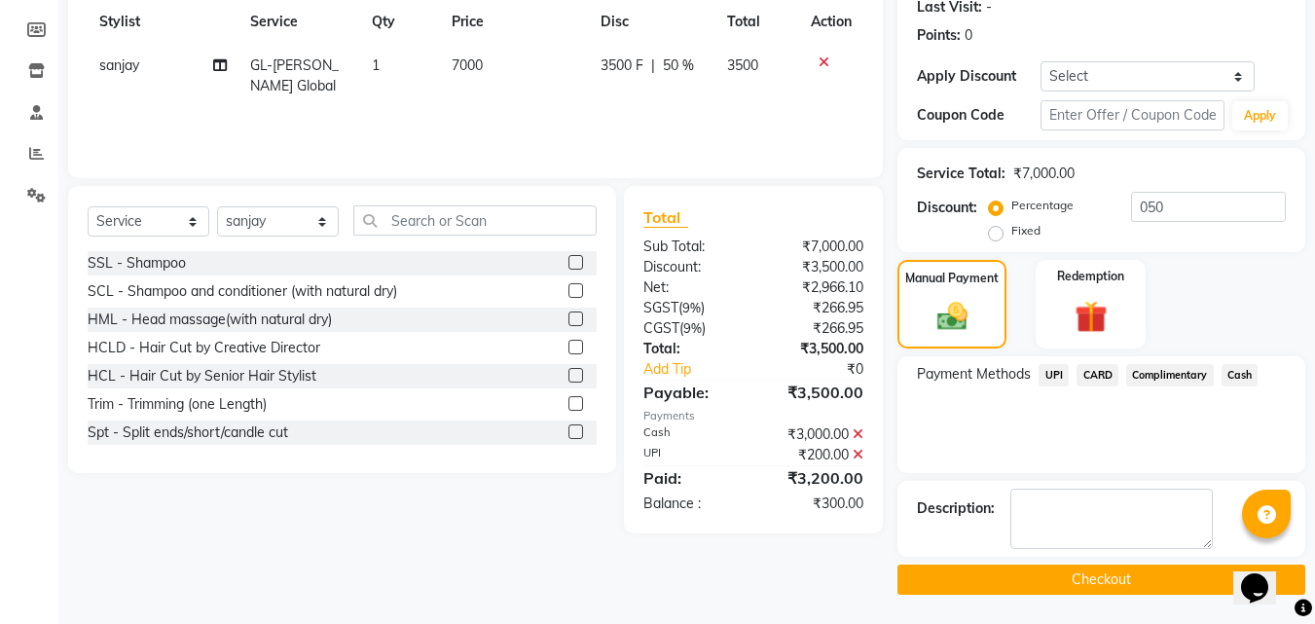
click at [1052, 576] on button "Checkout" at bounding box center [1101, 579] width 408 height 30
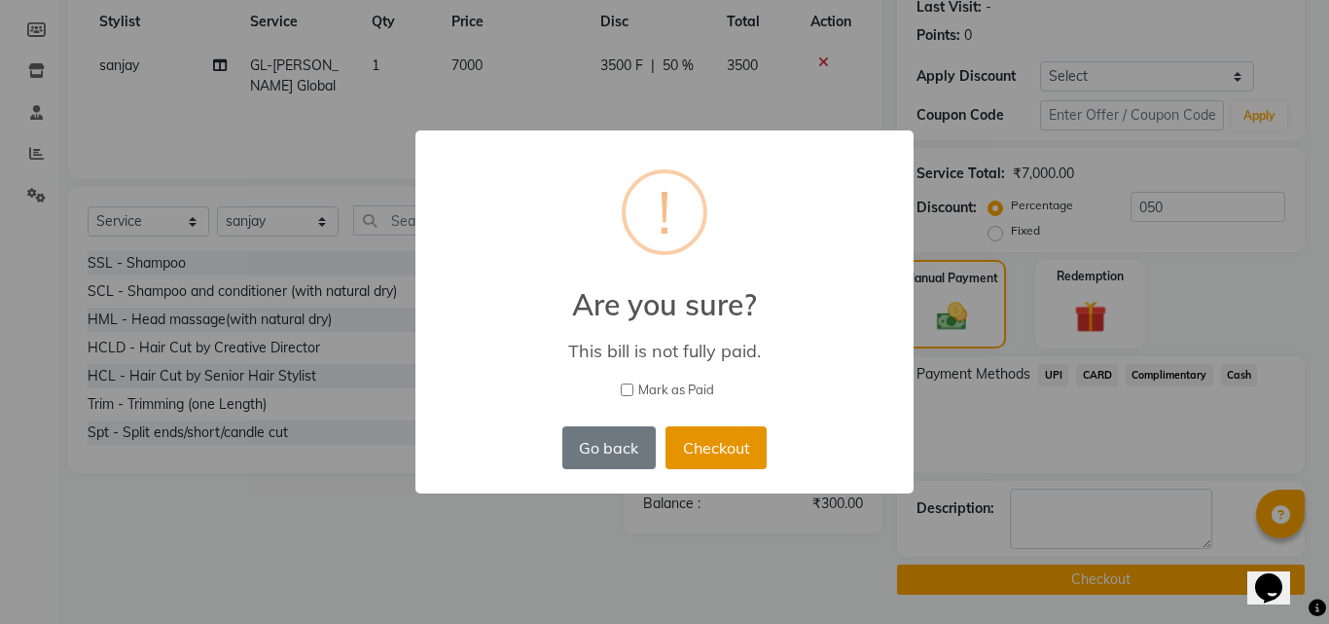
click at [719, 455] on button "Checkout" at bounding box center [716, 447] width 101 height 43
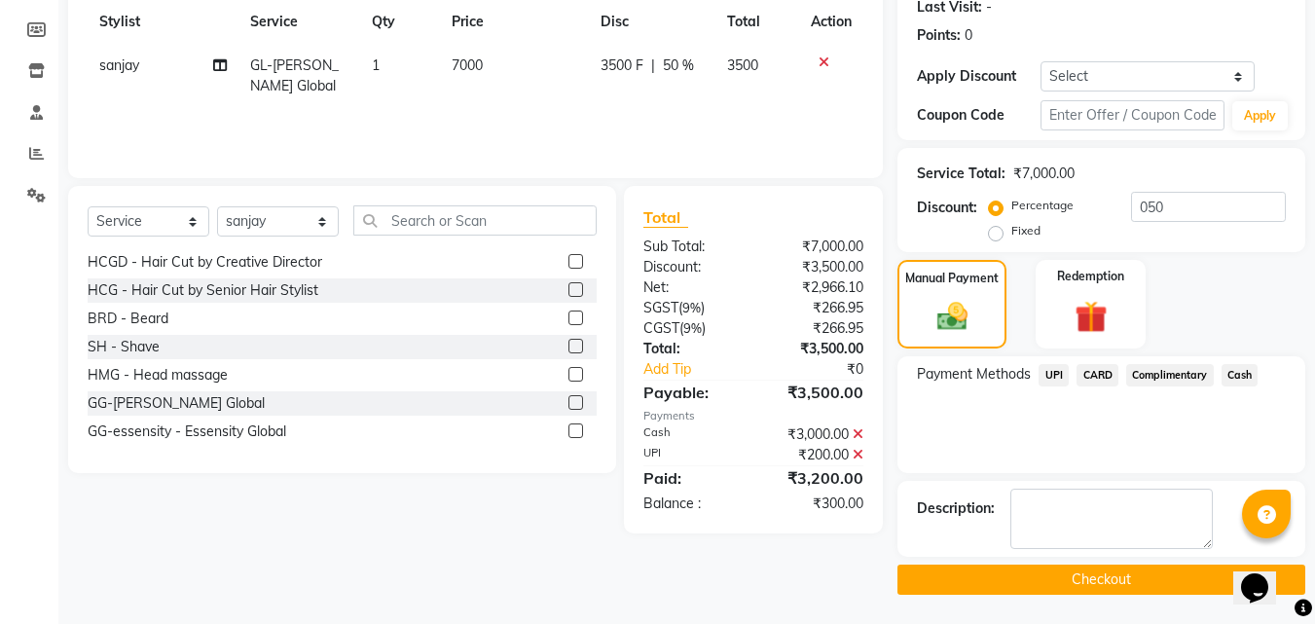
click at [1016, 577] on button "Checkout" at bounding box center [1101, 579] width 408 height 30
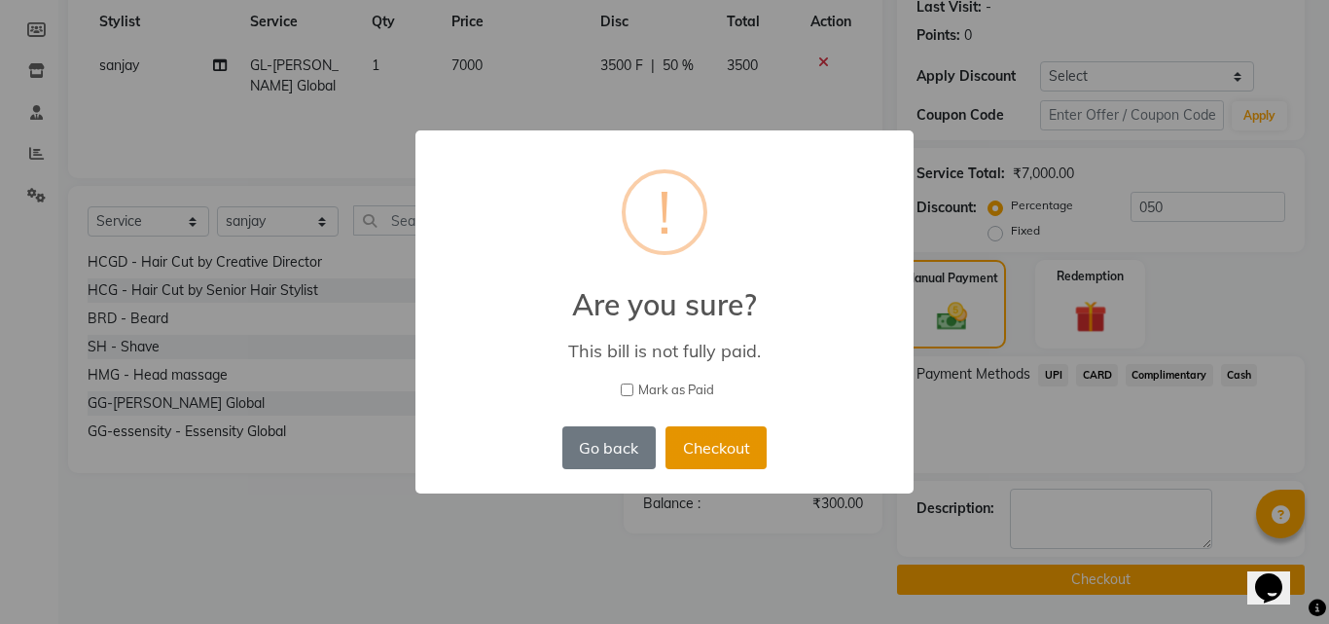
click at [718, 450] on button "Checkout" at bounding box center [716, 447] width 101 height 43
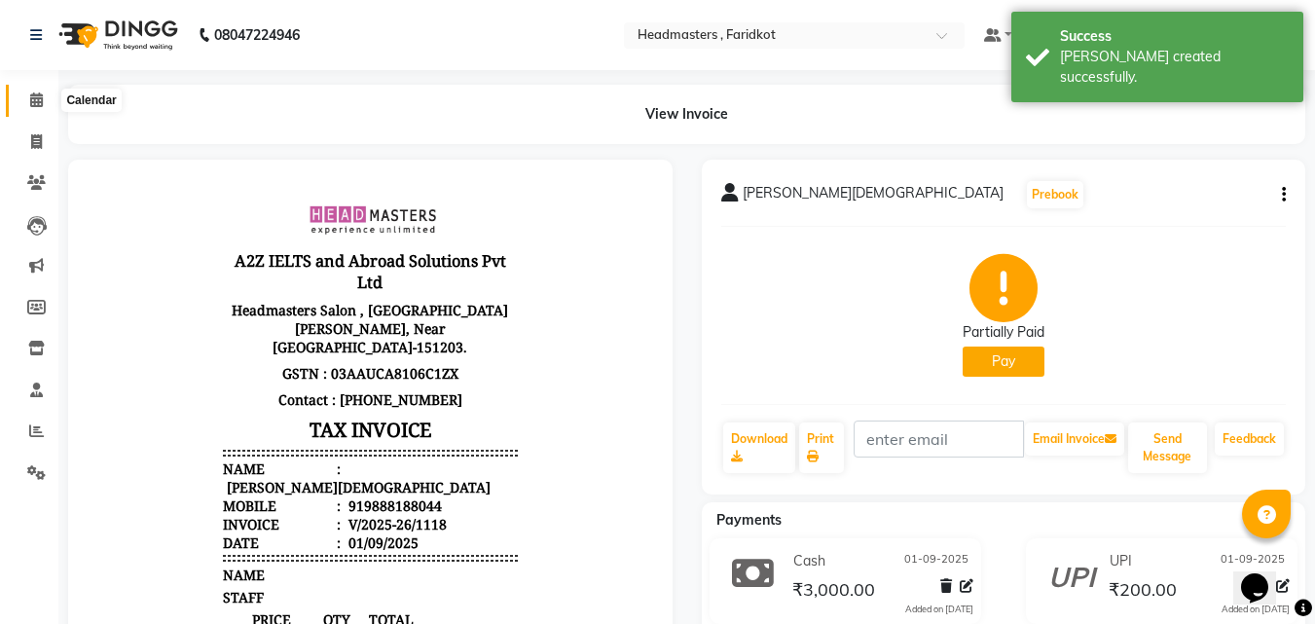
click at [28, 94] on span at bounding box center [36, 101] width 34 height 22
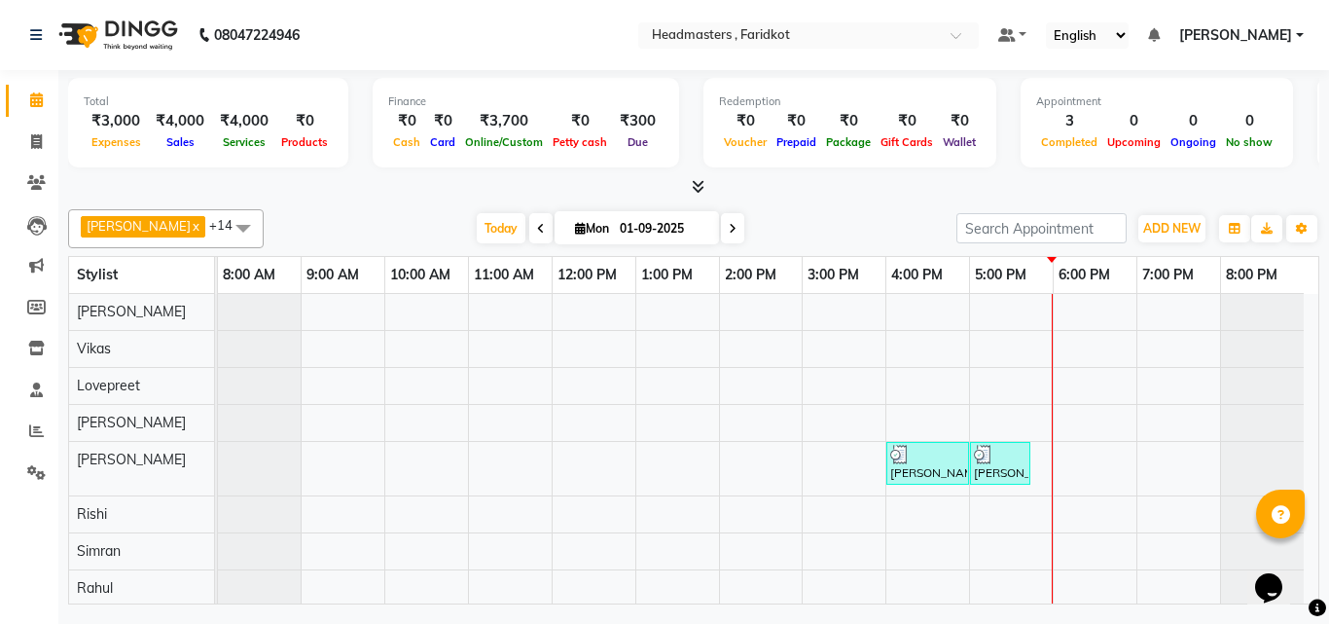
click at [703, 190] on icon at bounding box center [698, 186] width 13 height 15
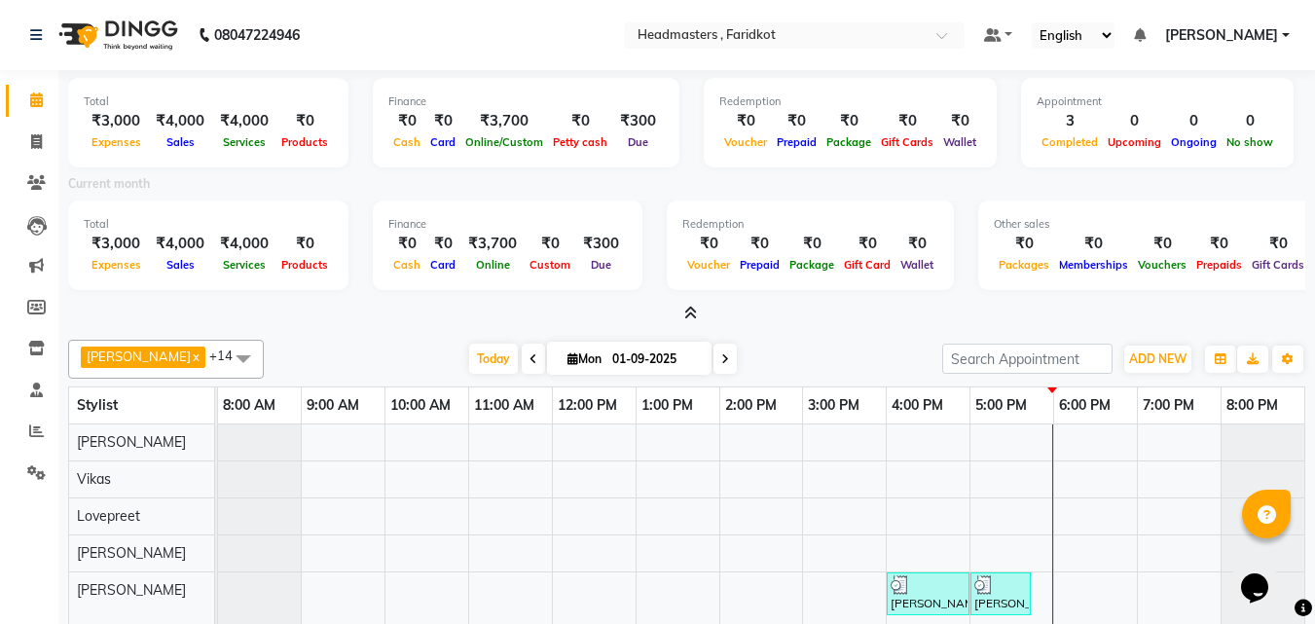
click at [696, 319] on icon at bounding box center [690, 313] width 13 height 15
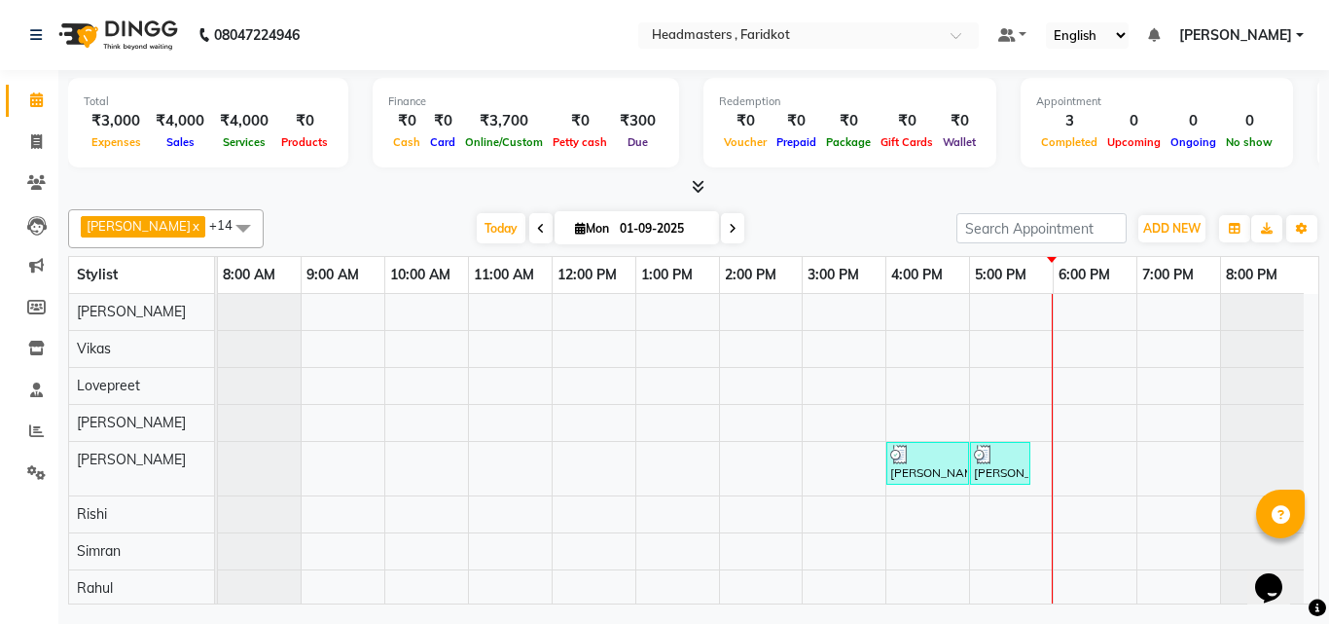
click at [700, 177] on span at bounding box center [694, 187] width 20 height 20
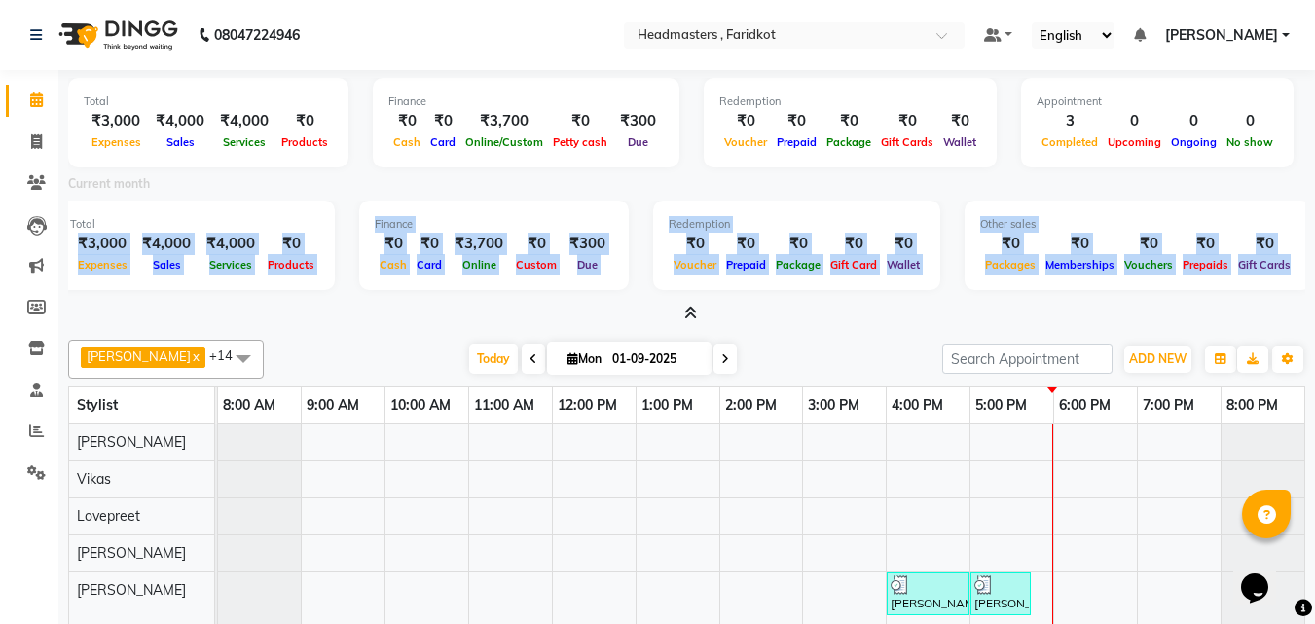
scroll to position [0, 23]
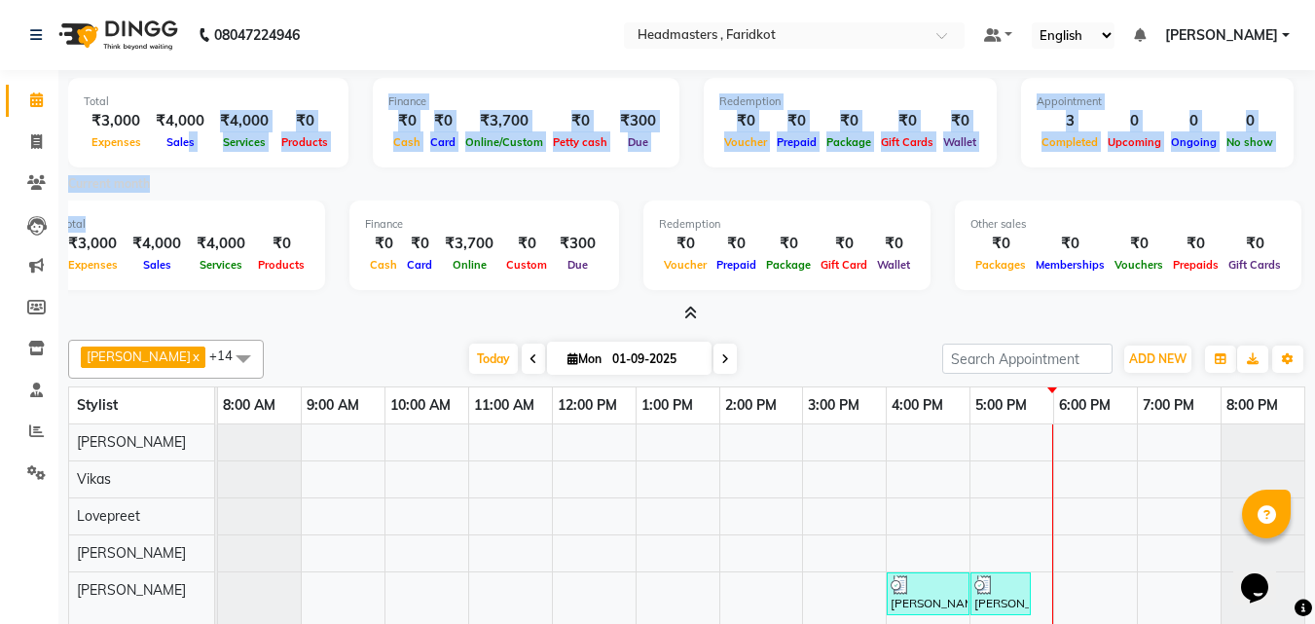
drag, startPoint x: 88, startPoint y: 239, endPoint x: 186, endPoint y: 161, distance: 126.0
click at [186, 161] on div "Total ₹3,000 Expenses ₹4,000 Sales ₹4,000 Services ₹0 Products Finance ₹0 Cash …" at bounding box center [686, 197] width 1237 height 254
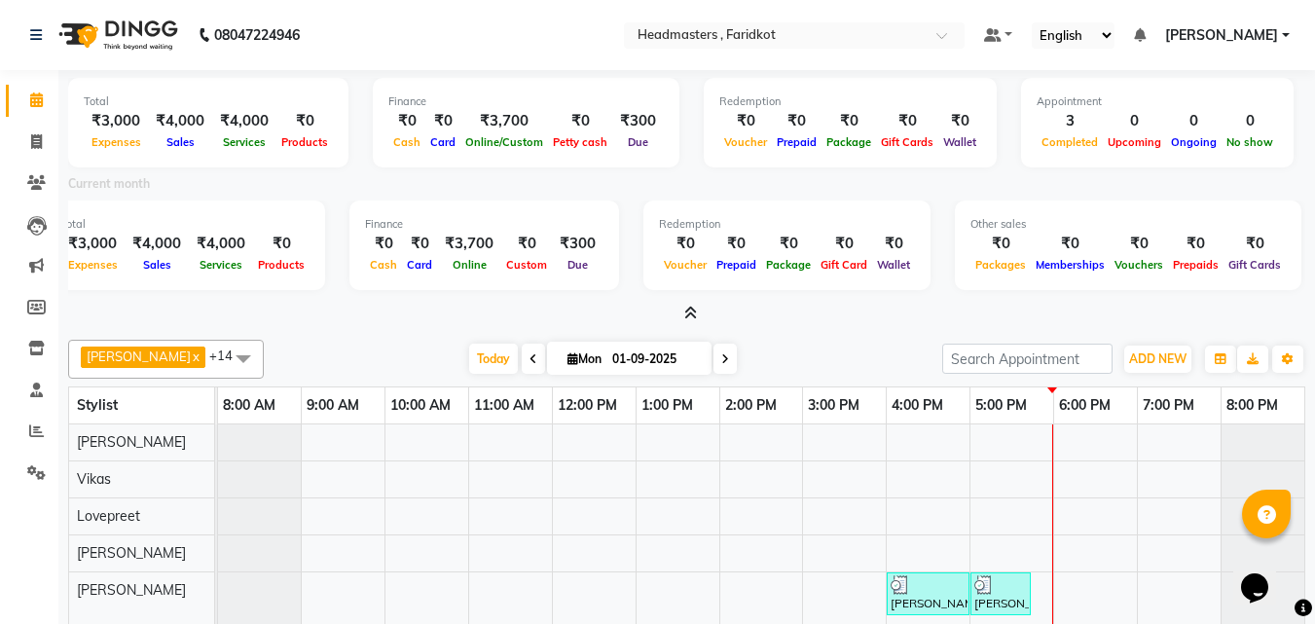
click at [348, 292] on div "Total ₹3,000 Expenses ₹4,000 Sales ₹4,000 Services ₹0 Products Finance ₹0 Cash …" at bounding box center [686, 247] width 1237 height 95
click at [687, 312] on icon at bounding box center [690, 313] width 13 height 15
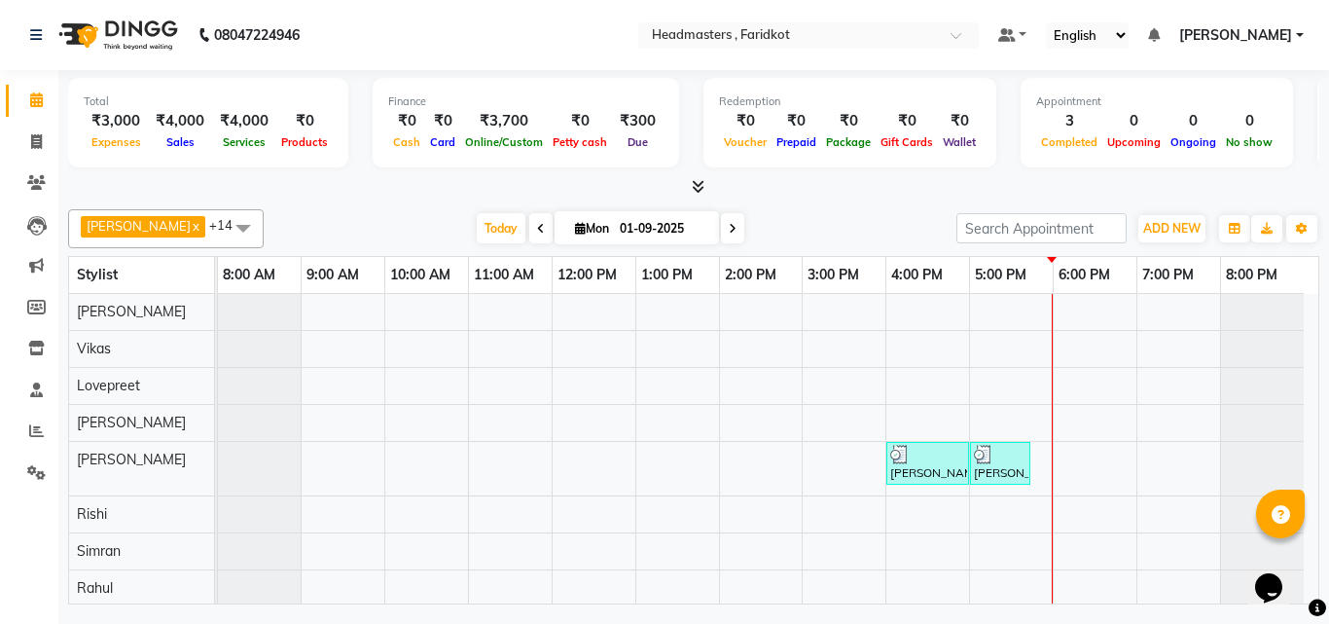
click at [692, 184] on icon at bounding box center [698, 186] width 13 height 15
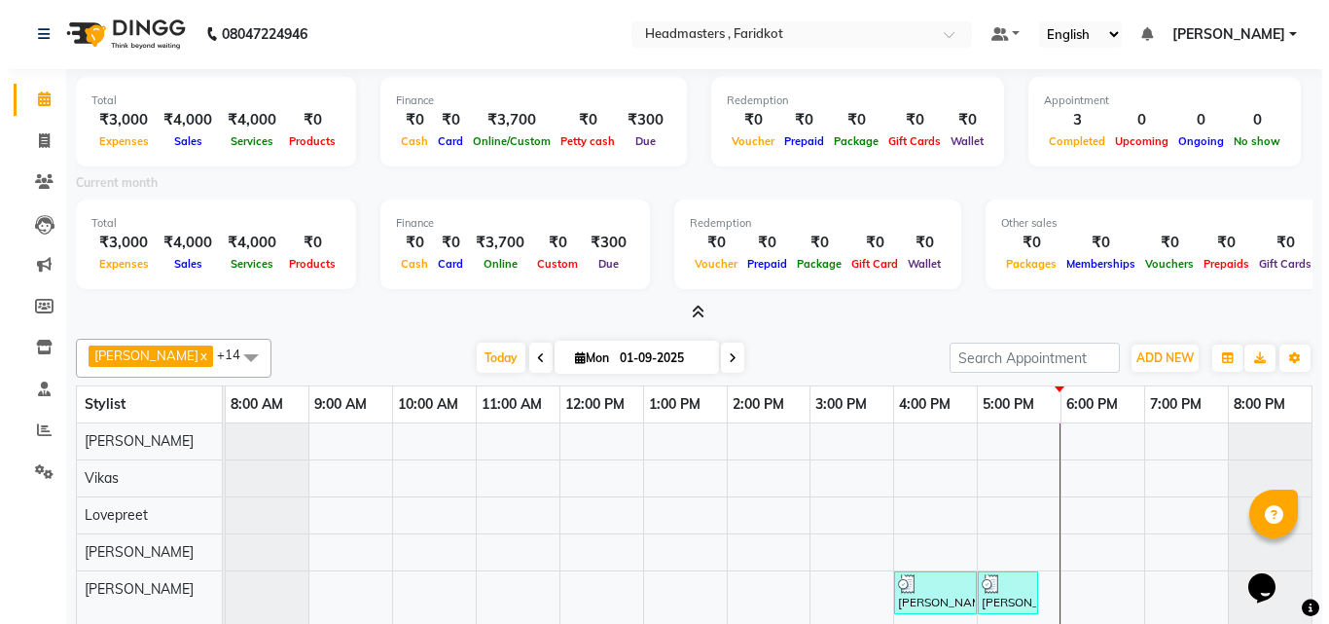
scroll to position [0, 0]
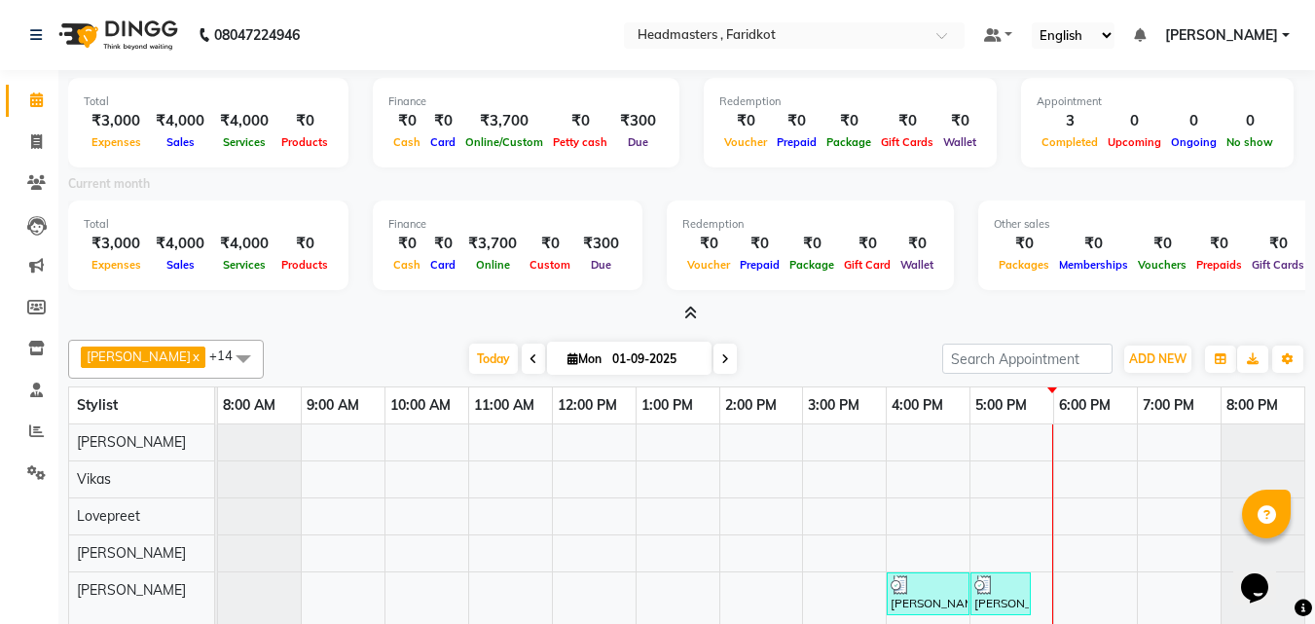
click at [685, 306] on icon at bounding box center [690, 313] width 13 height 15
